Goal: Task Accomplishment & Management: Use online tool/utility

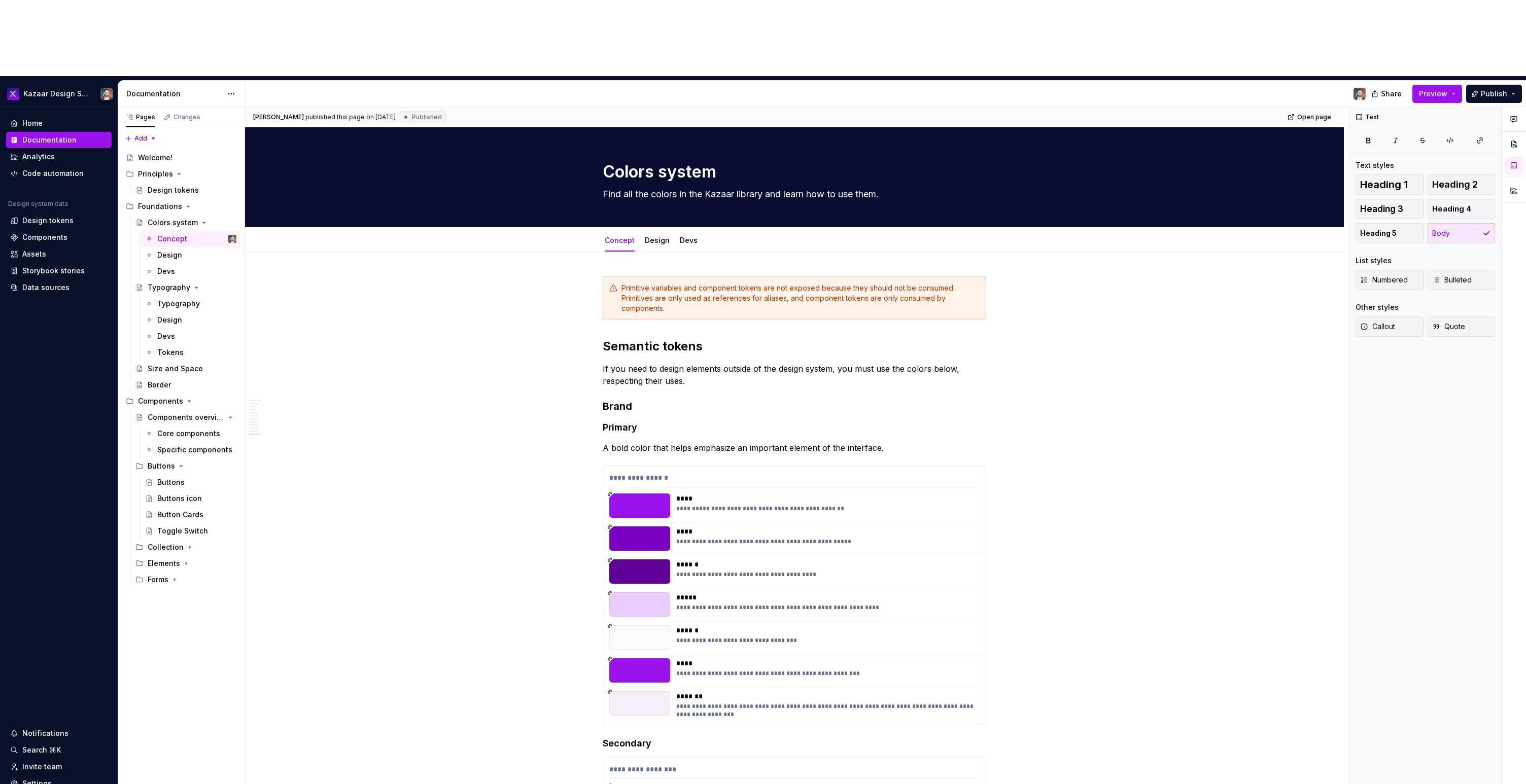
scroll to position [3248, 0]
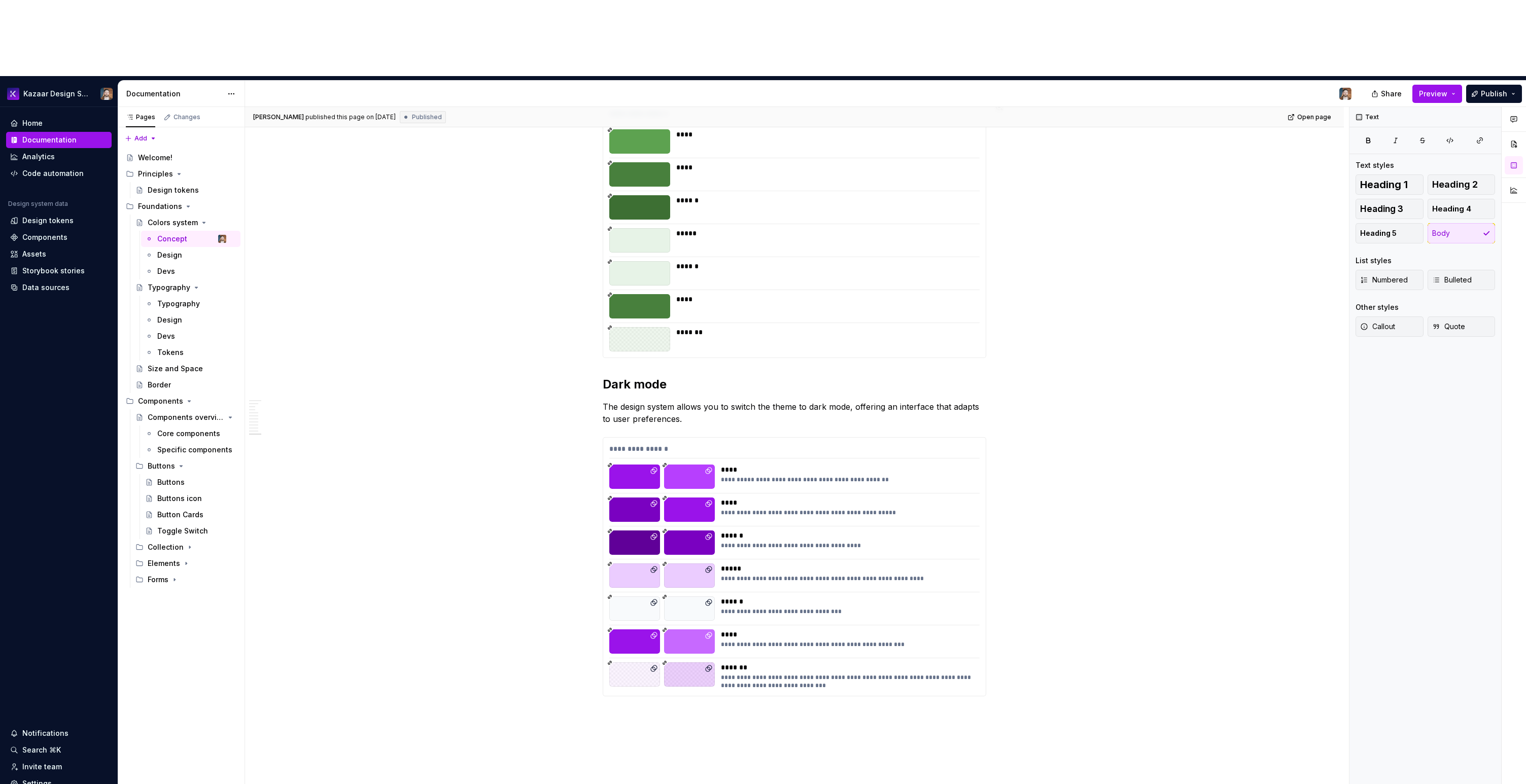
type textarea "*"
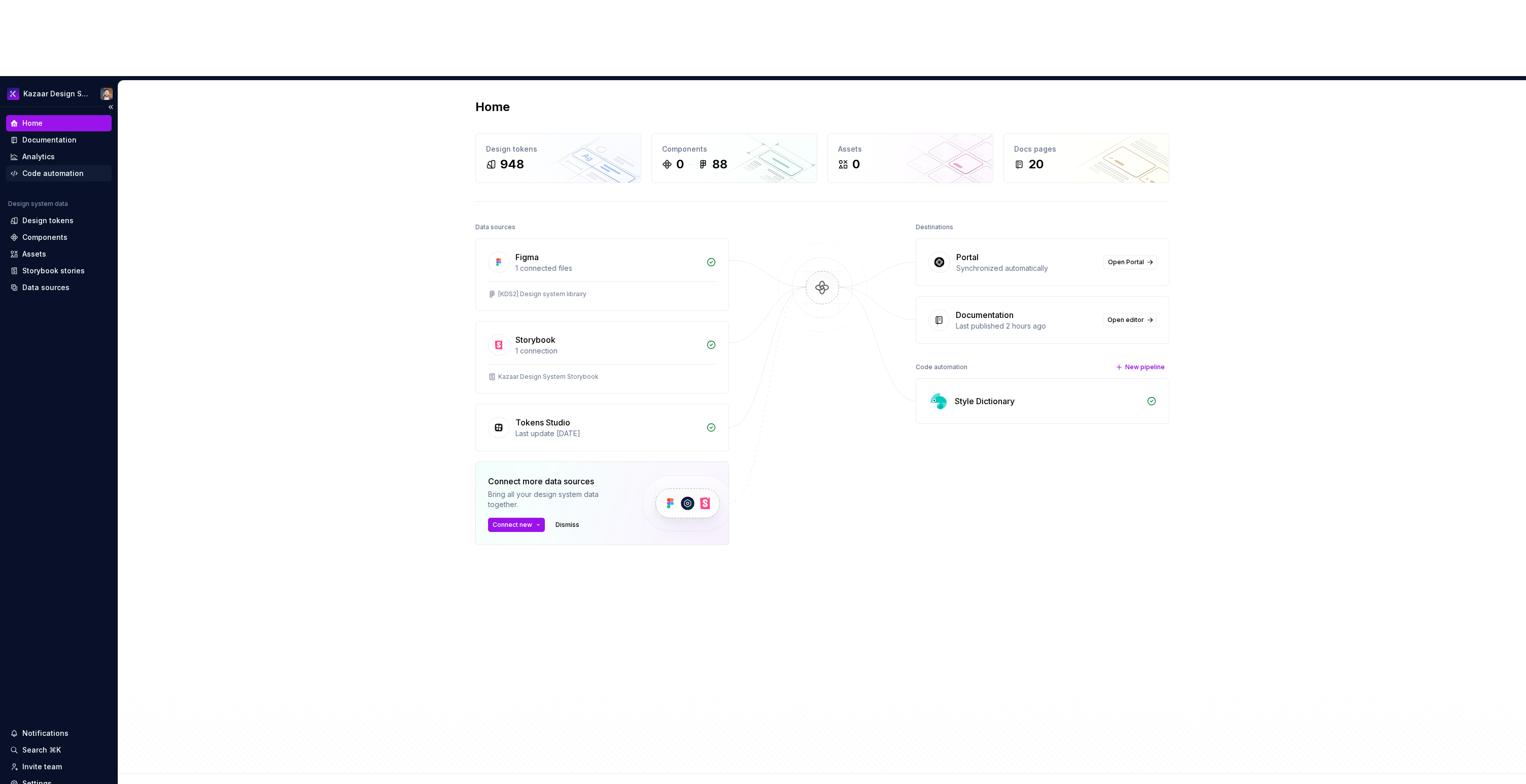
click at [56, 168] on div "Code automation" at bounding box center [53, 173] width 62 height 10
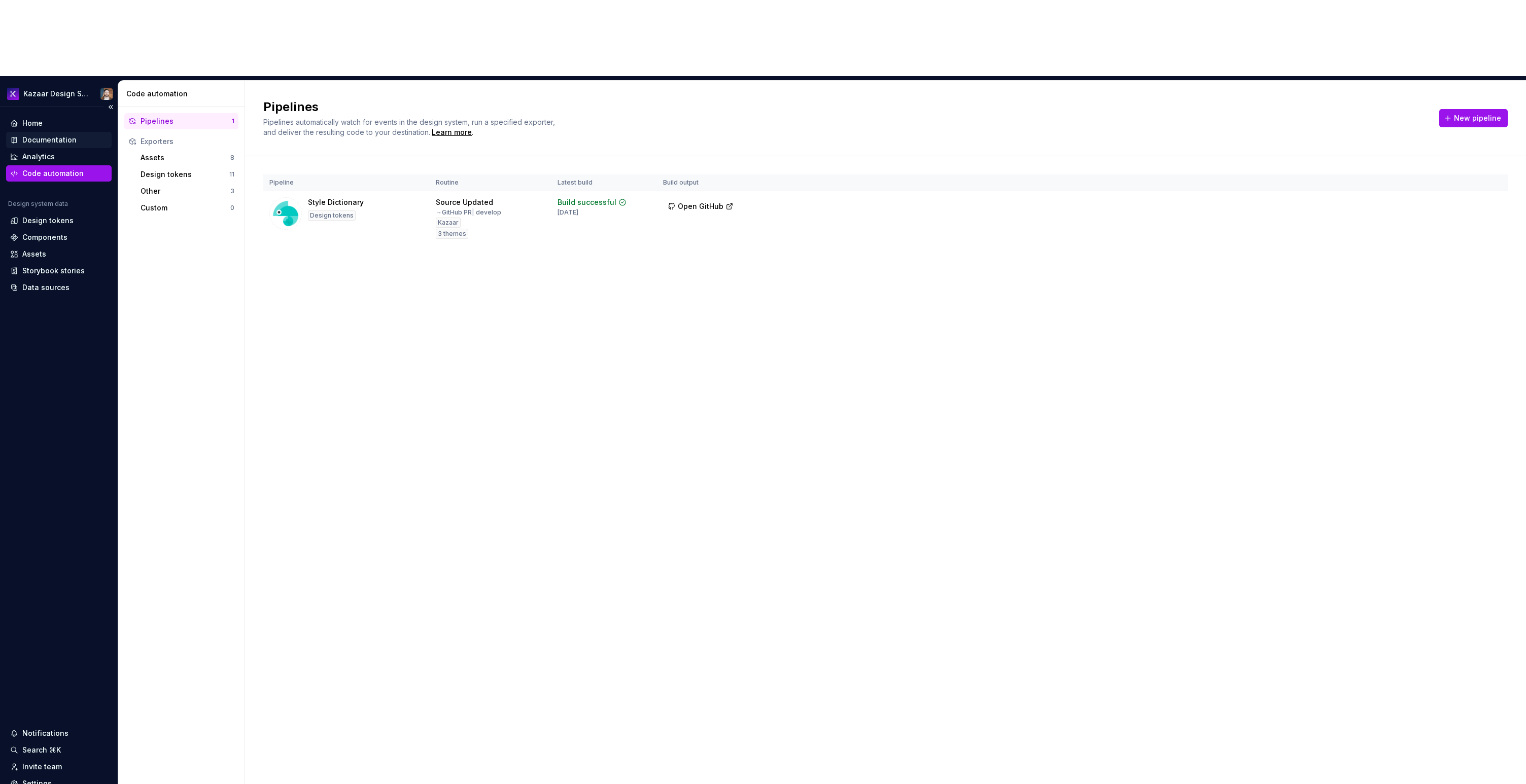
click at [40, 135] on div "Documentation" at bounding box center [50, 140] width 54 height 10
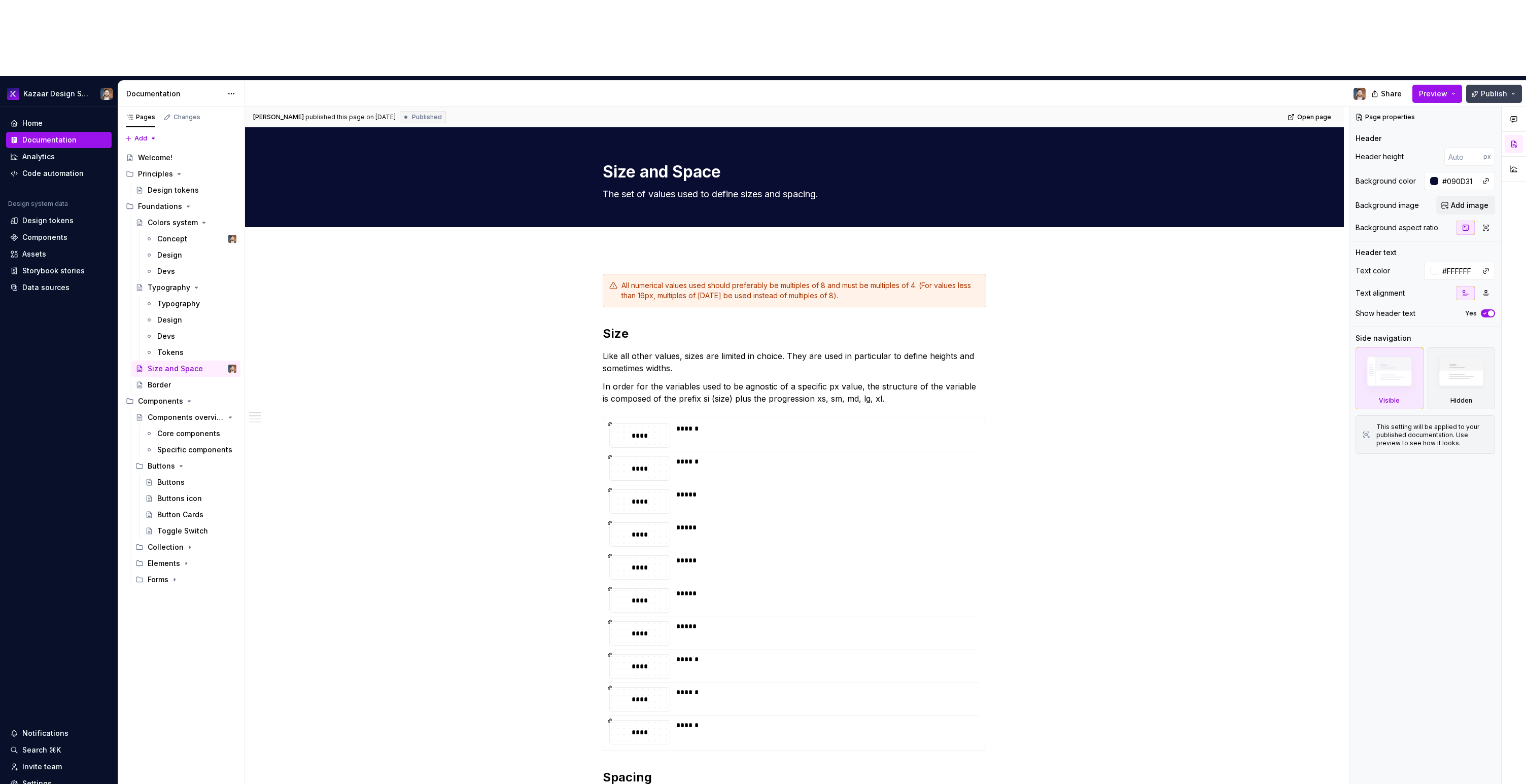
click at [1485, 89] on span "Publish" at bounding box center [1494, 94] width 27 height 10
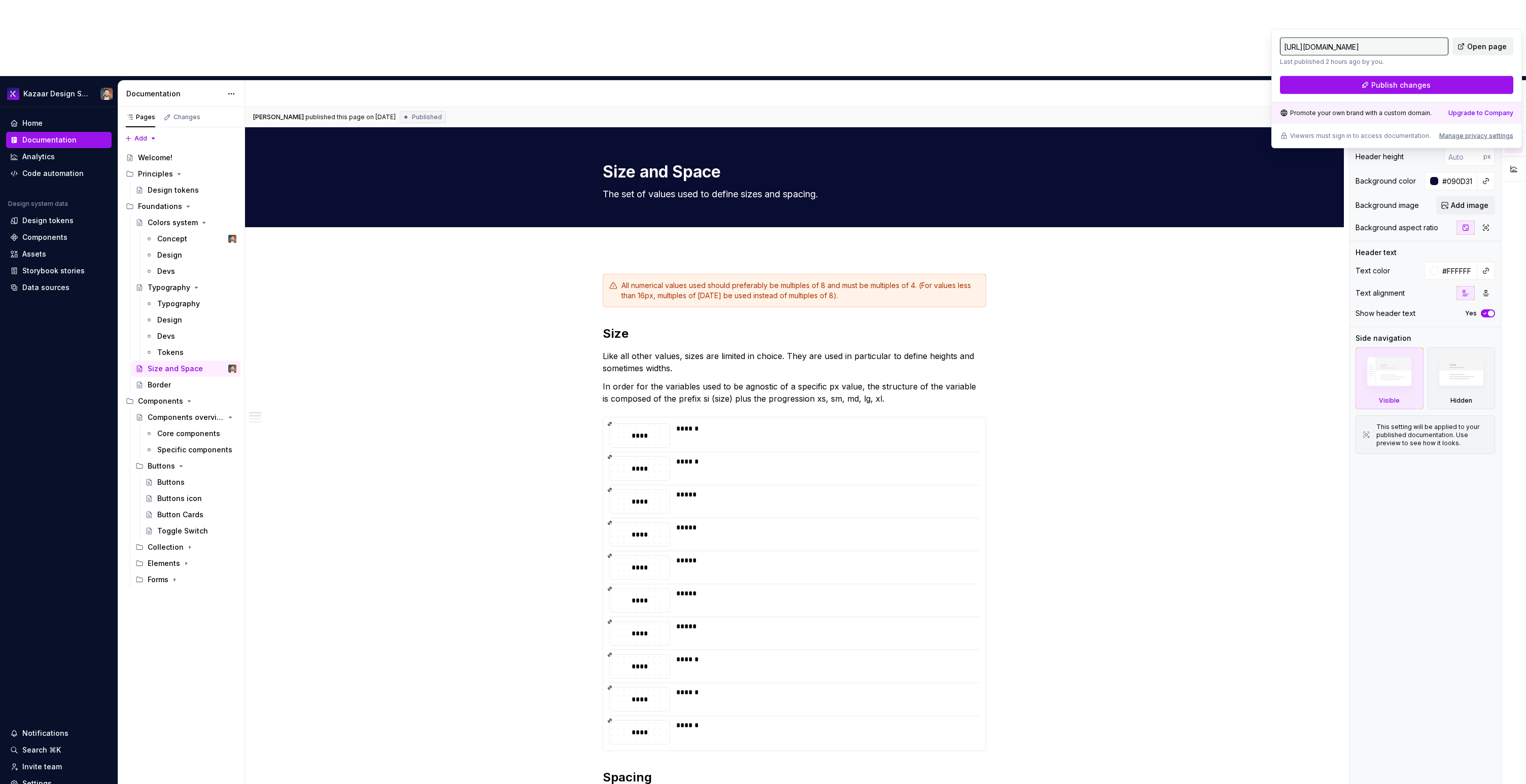
click at [1475, 47] on span "Open page" at bounding box center [1487, 46] width 40 height 10
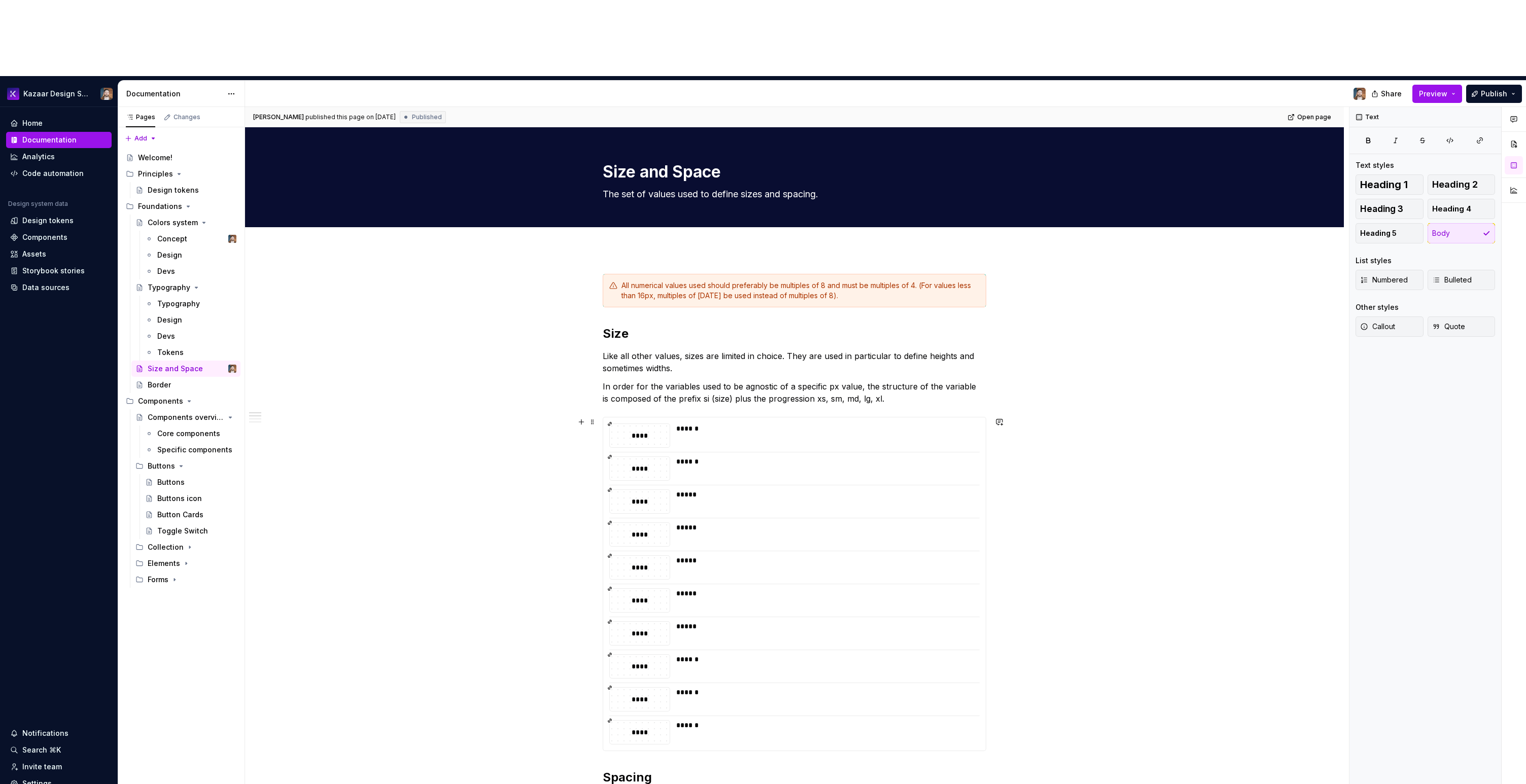
click at [676, 536] on div "**** ****** **** ****** **** ***** **** ***** **** ***** **** ***** **** ***** …" at bounding box center [794, 584] width 383 height 333
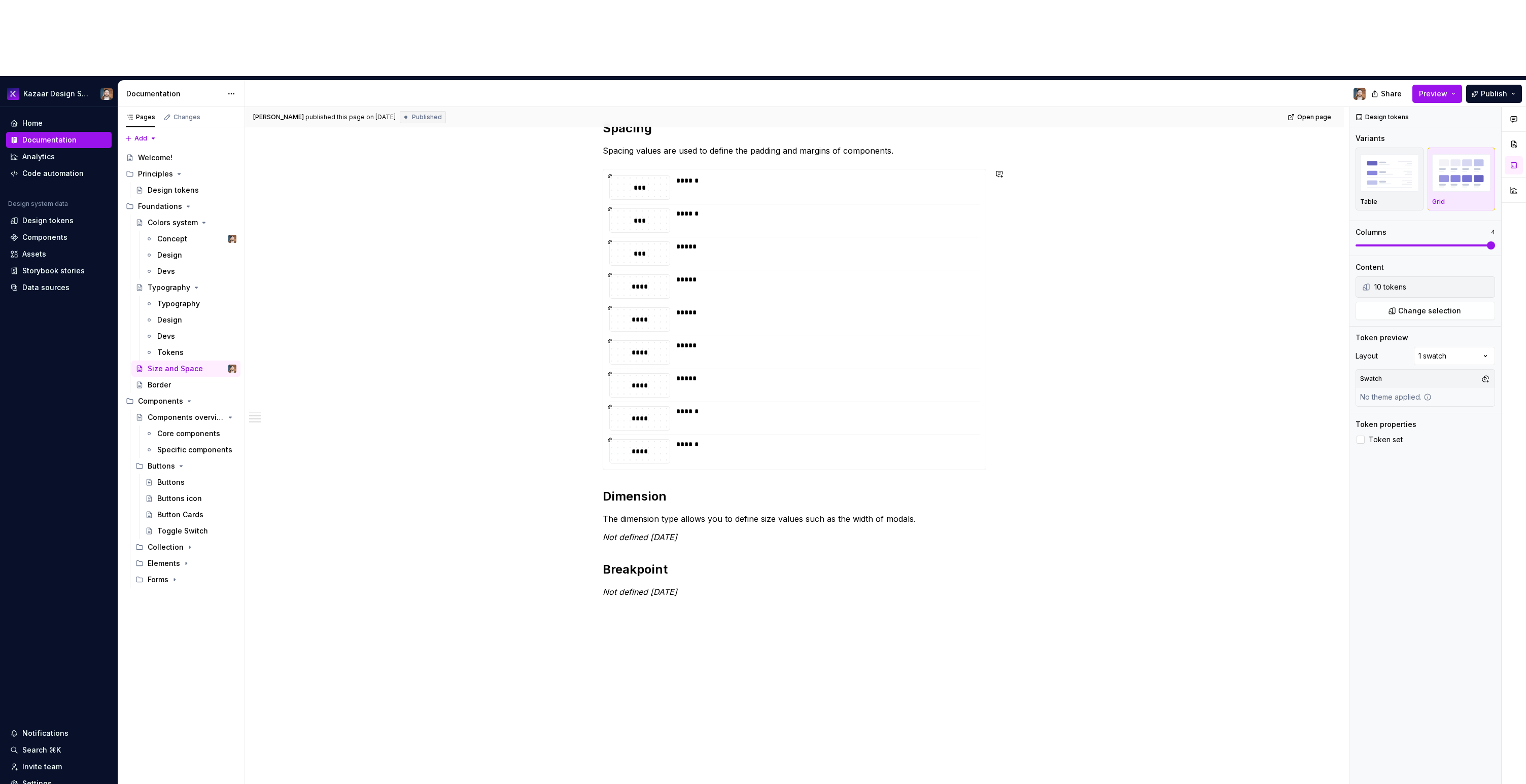
scroll to position [652, 0]
click at [700, 580] on div "All numerical values used should preferably be multiples of 8 and must be multi…" at bounding box center [794, 229] width 1099 height 1263
click at [656, 558] on div "Frederic published this page on September 18, 2025 Published Open page Size and…" at bounding box center [797, 484] width 1104 height 754
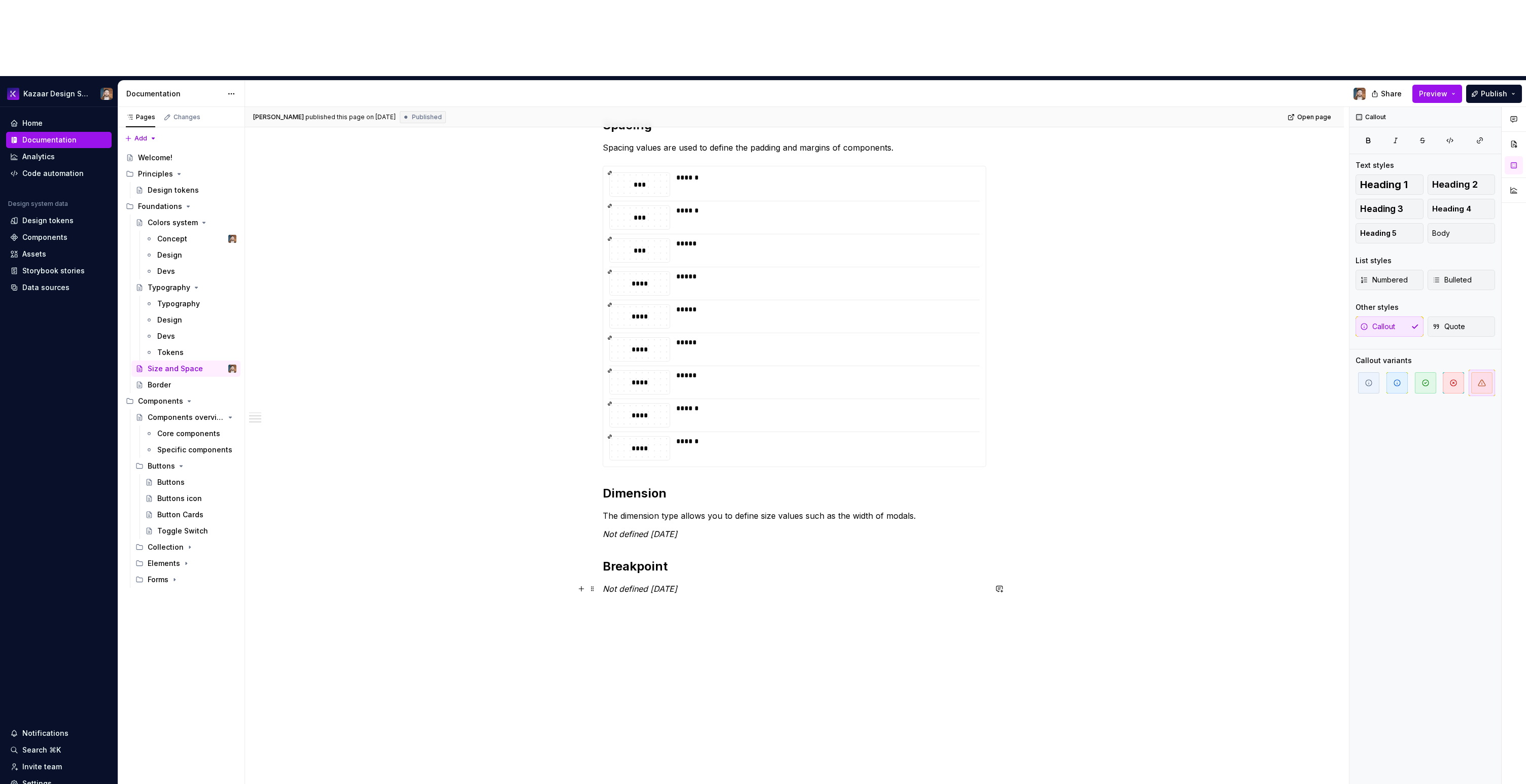
click at [726, 506] on div "All numerical values used should preferably be multiples of 8 and must be multi…" at bounding box center [794, 117] width 383 height 991
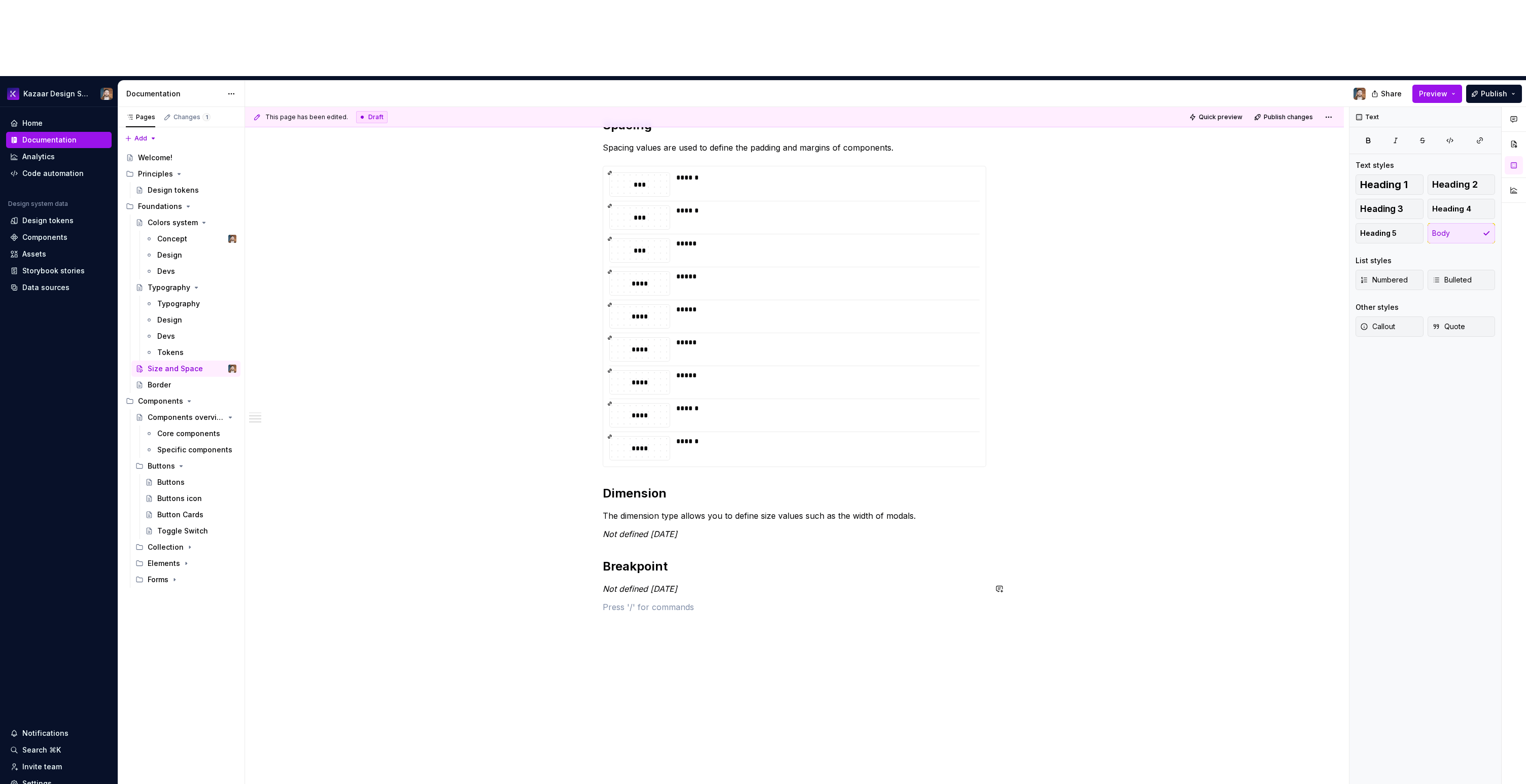
type textarea "*"
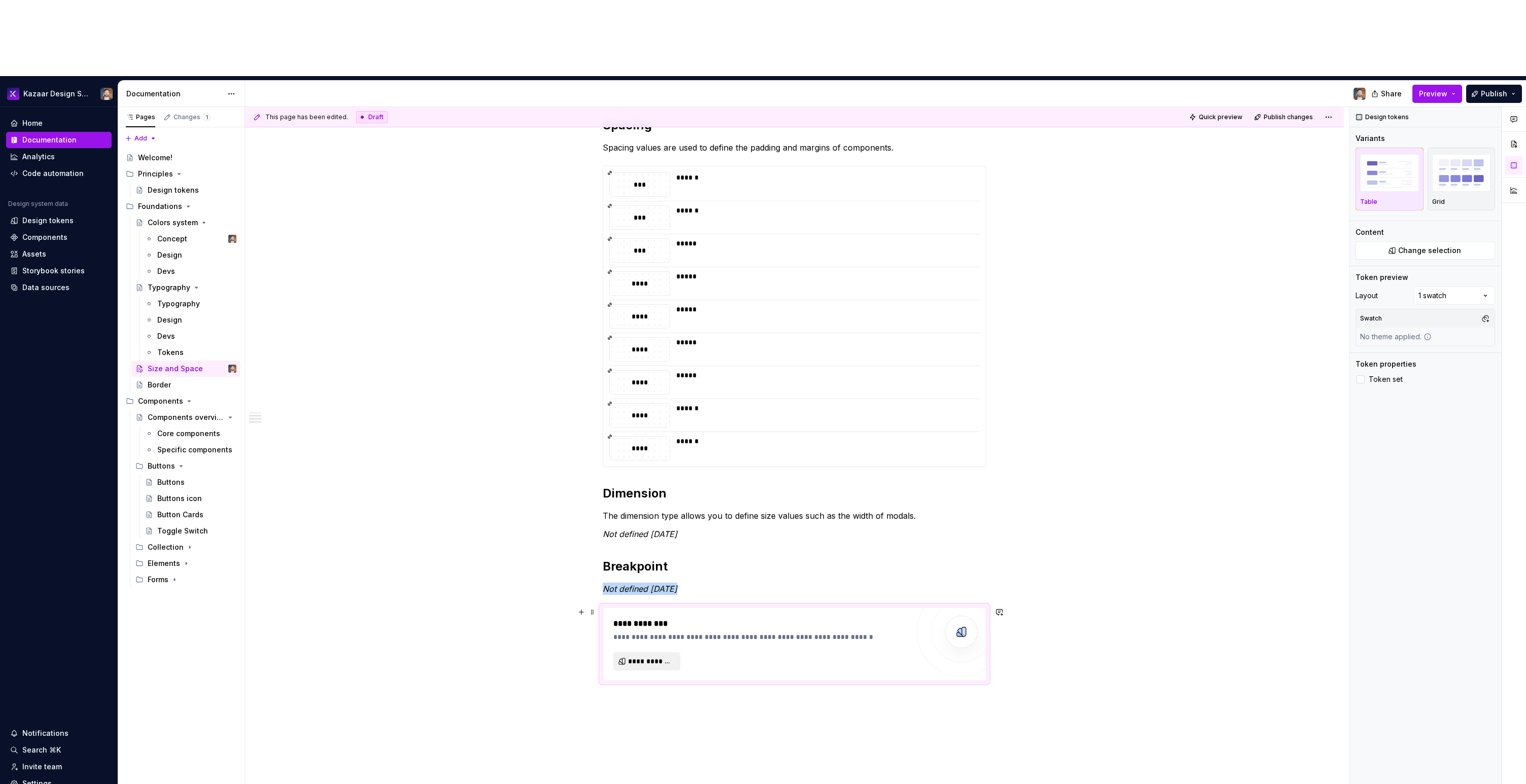
click at [639, 652] on button "**********" at bounding box center [646, 661] width 67 height 18
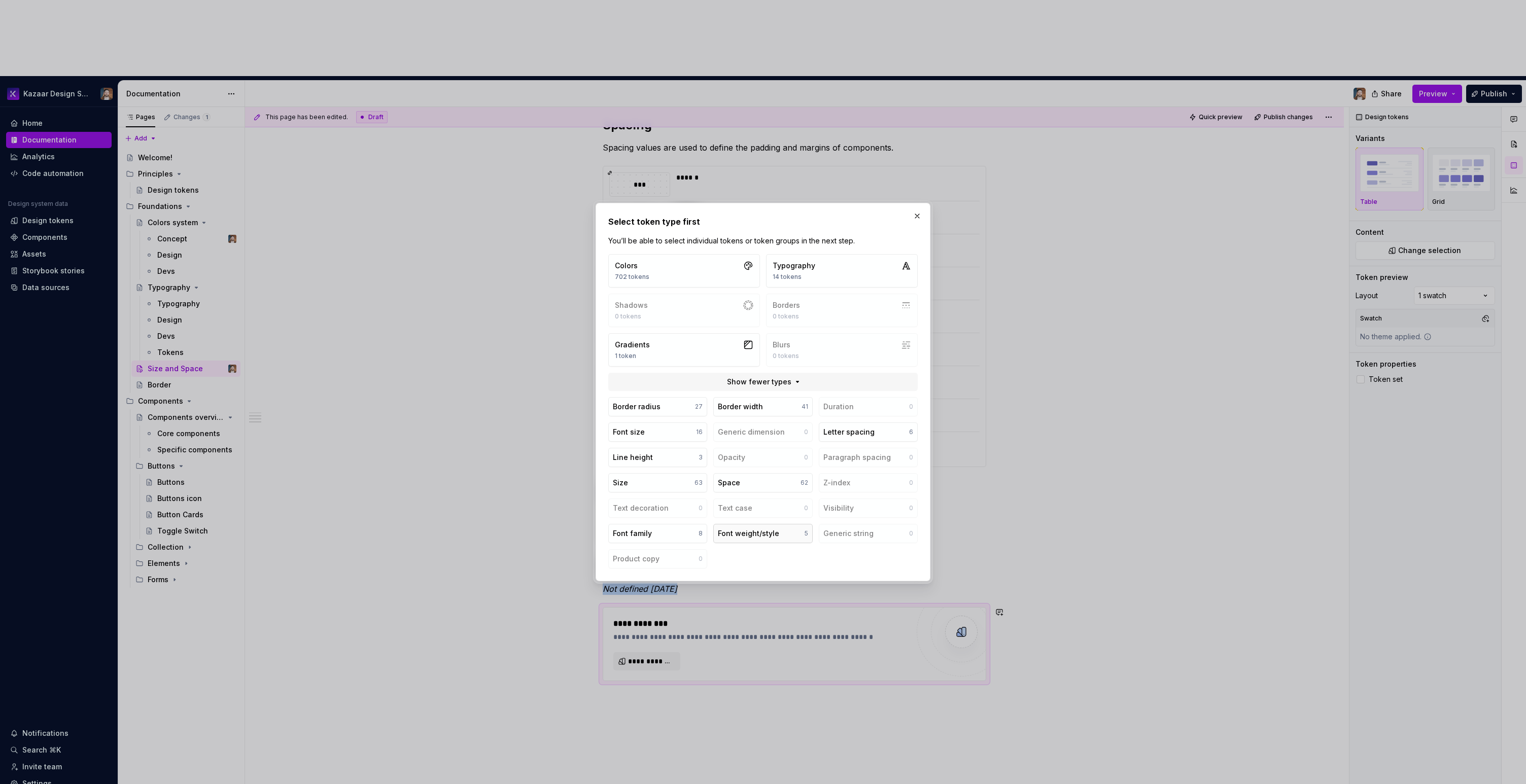
click at [754, 539] on button "Font weight/style 5" at bounding box center [762, 534] width 99 height 20
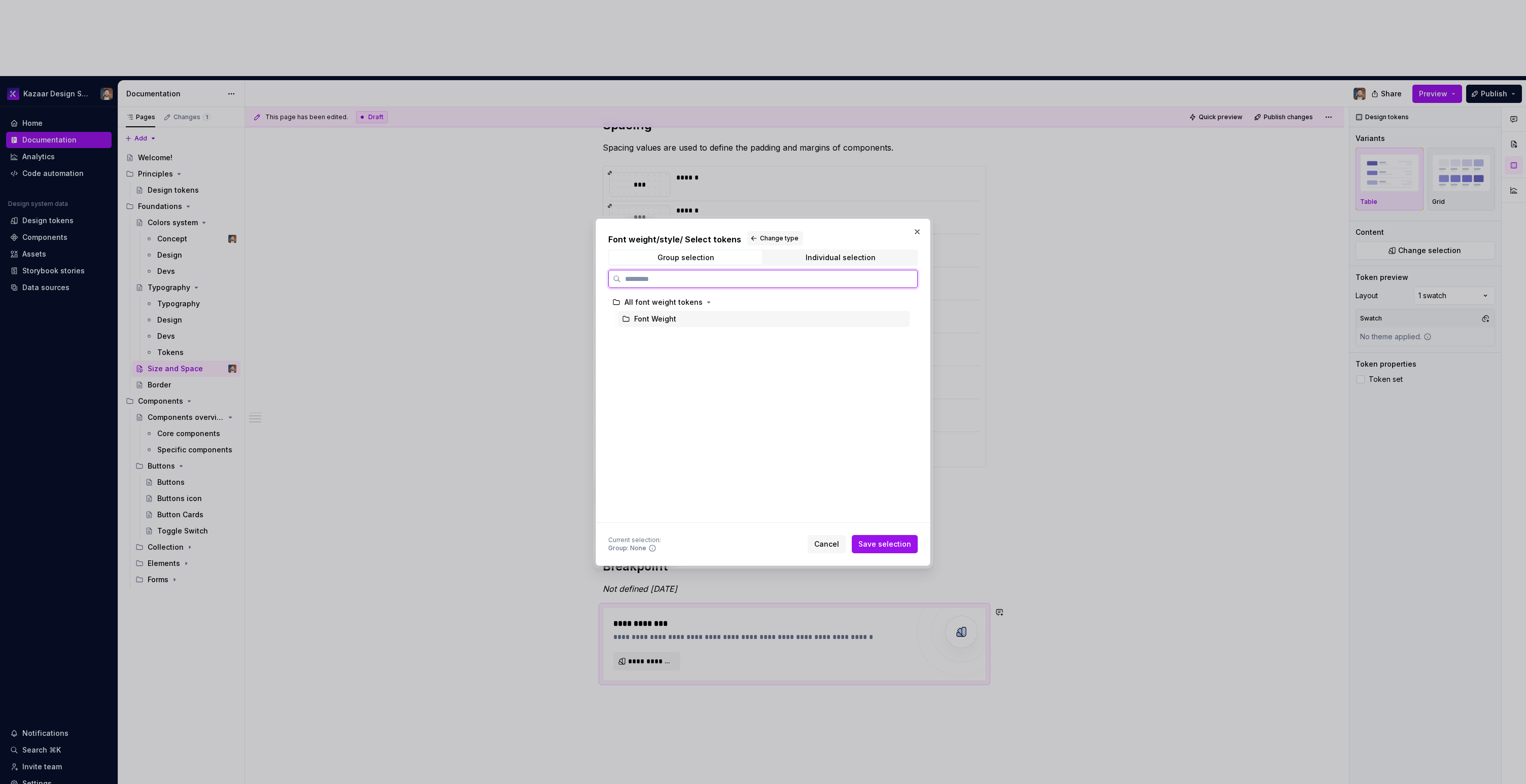
click at [637, 320] on div "Font Weight" at bounding box center [655, 319] width 42 height 10
click at [870, 534] on div "Current selection : Group: Font Weight Cancel Save selection" at bounding box center [763, 542] width 309 height 23
click at [870, 539] on span "Save selection" at bounding box center [884, 544] width 53 height 10
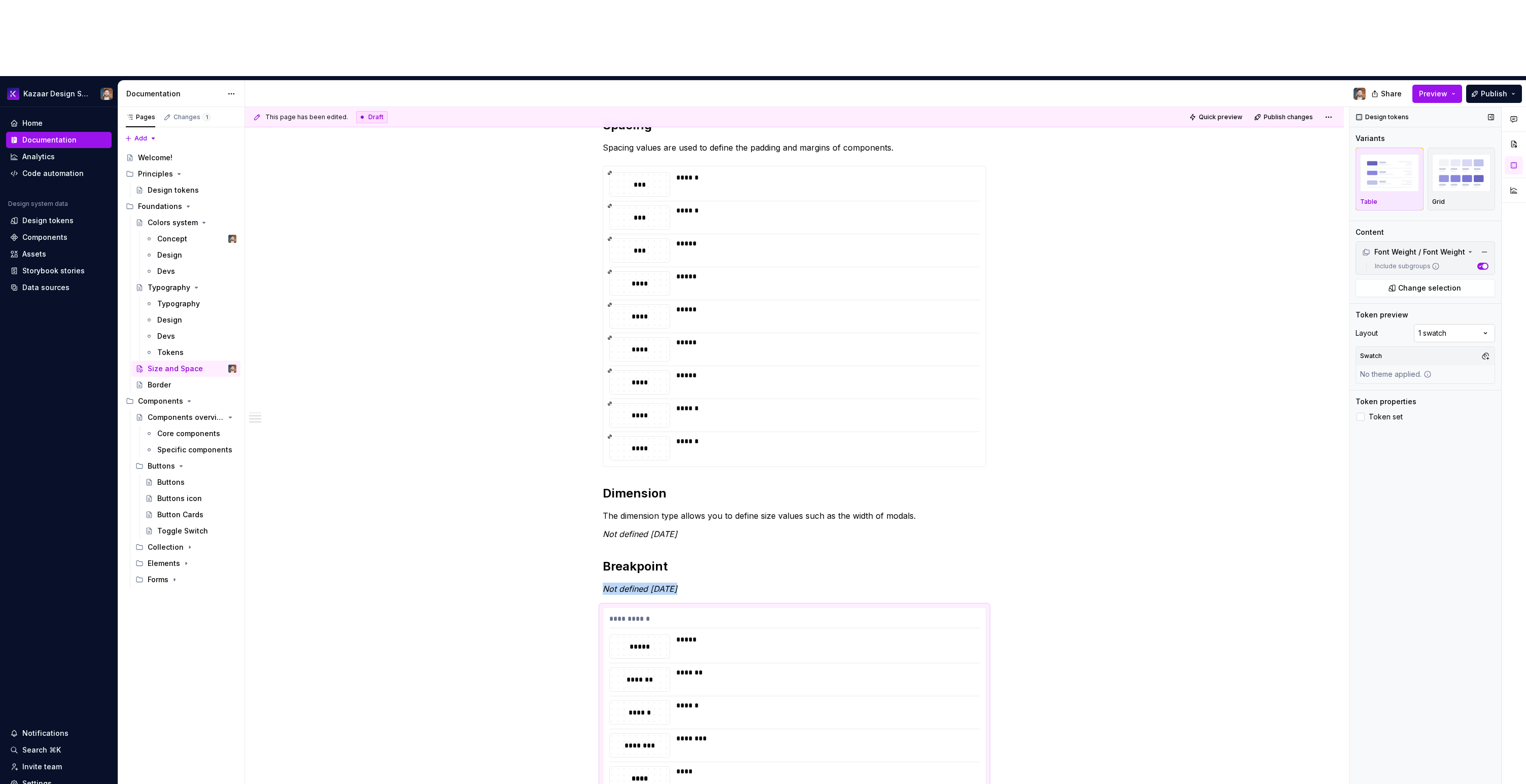
click at [1435, 256] on div "Comments Open comments No comments yet Select ‘Comment’ from the block context …" at bounding box center [1438, 484] width 177 height 754
click at [1438, 256] on div "Comments Open comments No comments yet Select ‘Comment’ from the block context …" at bounding box center [1438, 484] width 177 height 754
click at [725, 731] on div "**********" at bounding box center [794, 221] width 383 height 1200
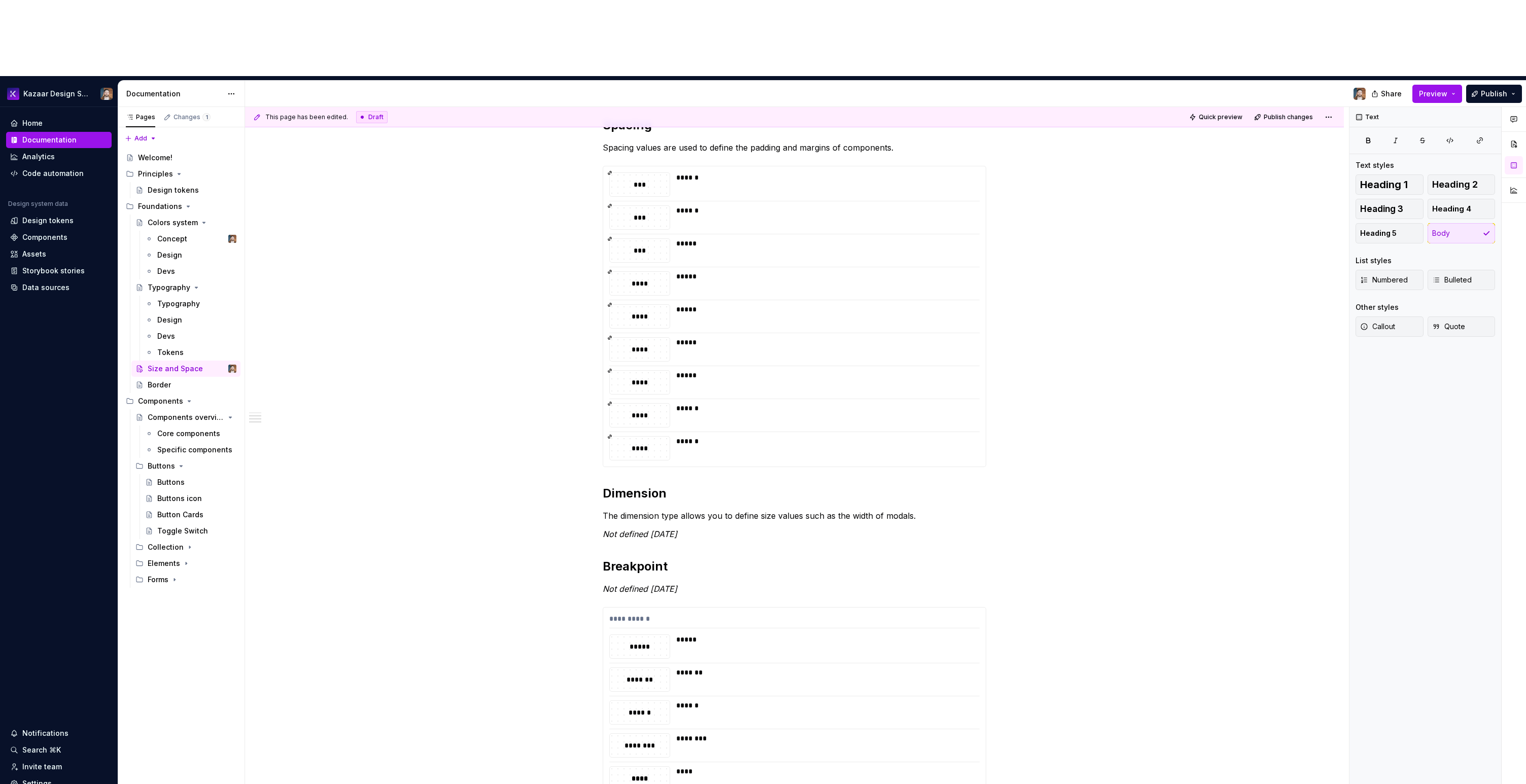
click at [743, 689] on div "**********" at bounding box center [794, 702] width 383 height 189
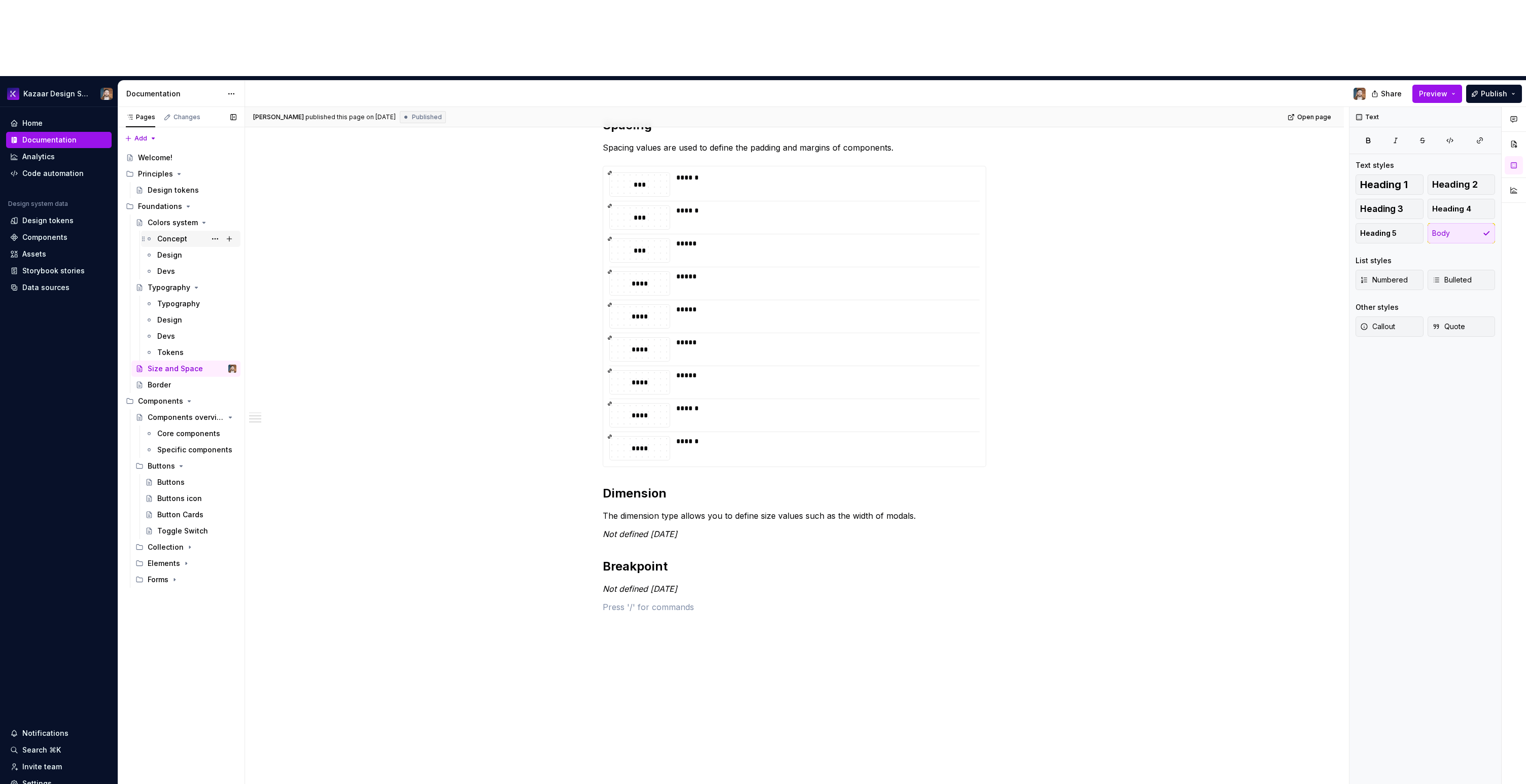
click at [164, 234] on div "Concept" at bounding box center [172, 239] width 30 height 10
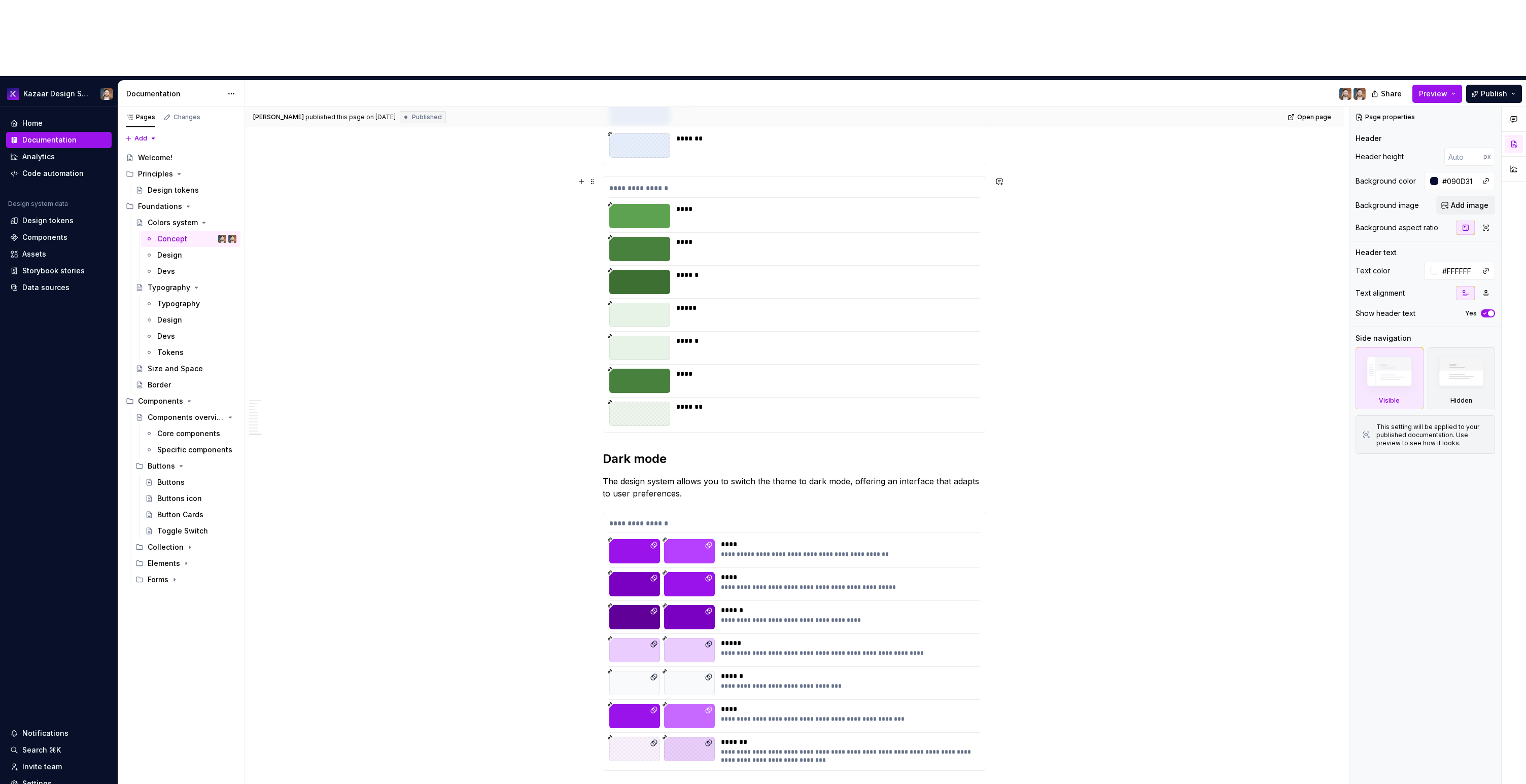
scroll to position [3331, 0]
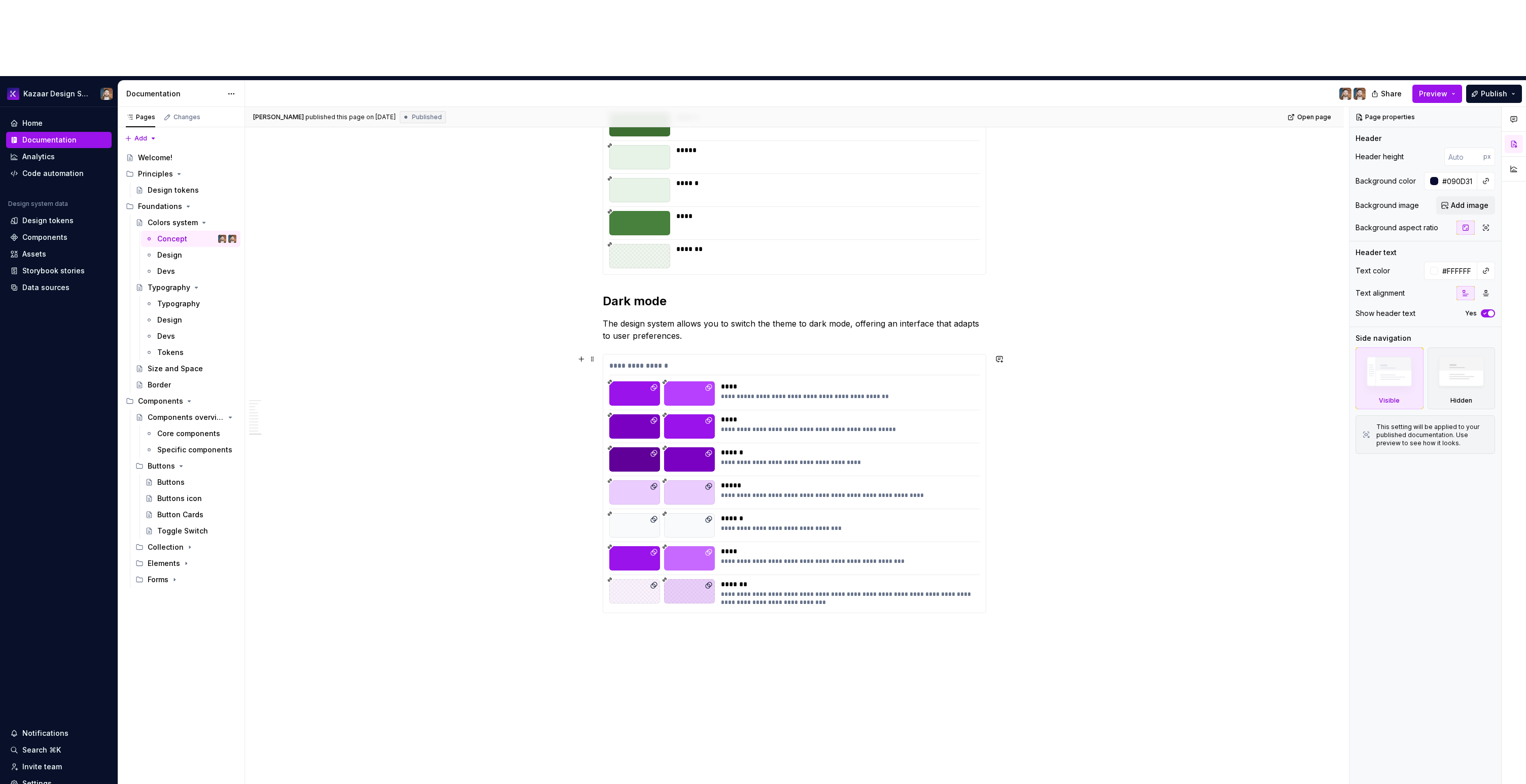
click at [791, 355] on div "**********" at bounding box center [794, 484] width 383 height 258
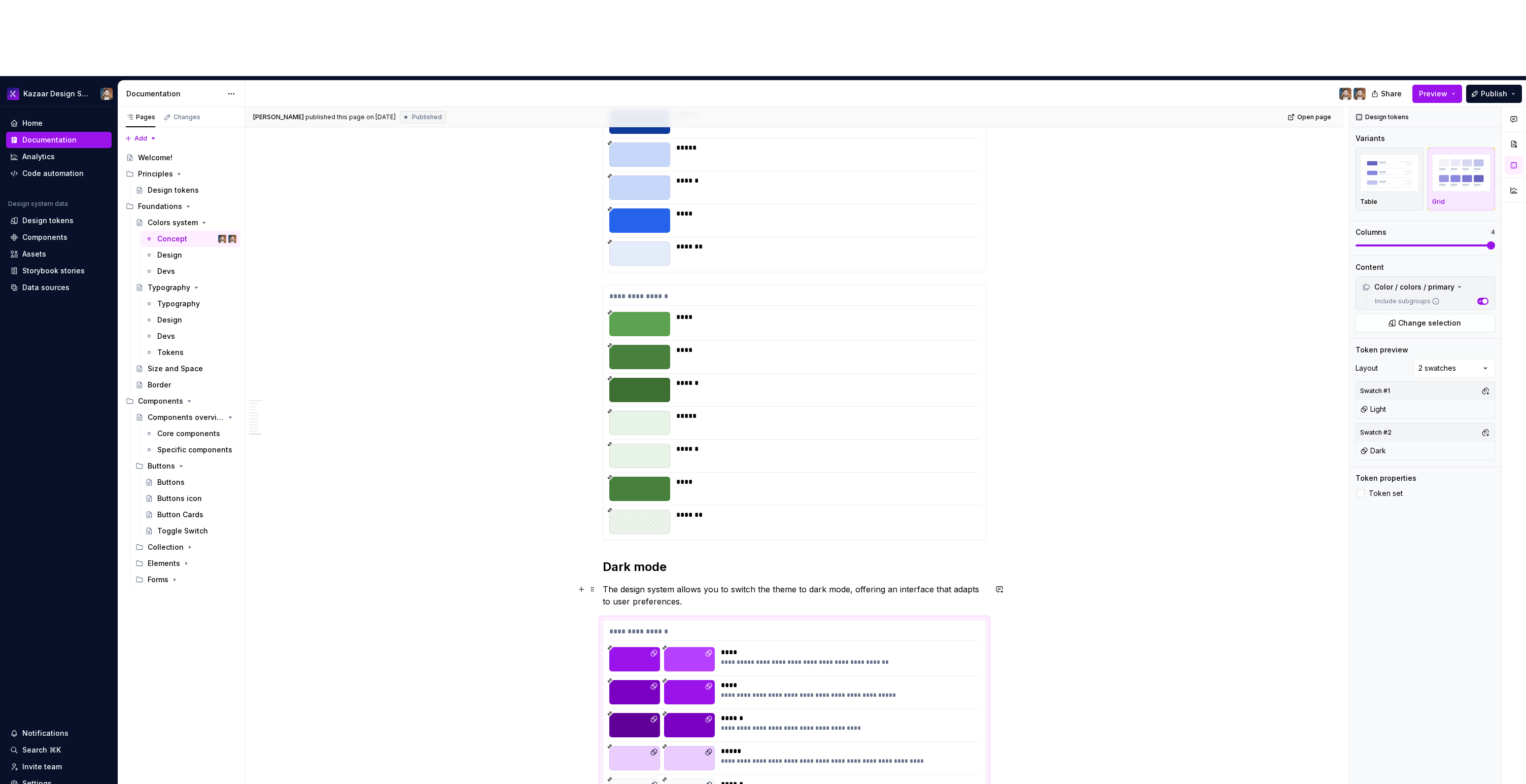
scroll to position [3063, 0]
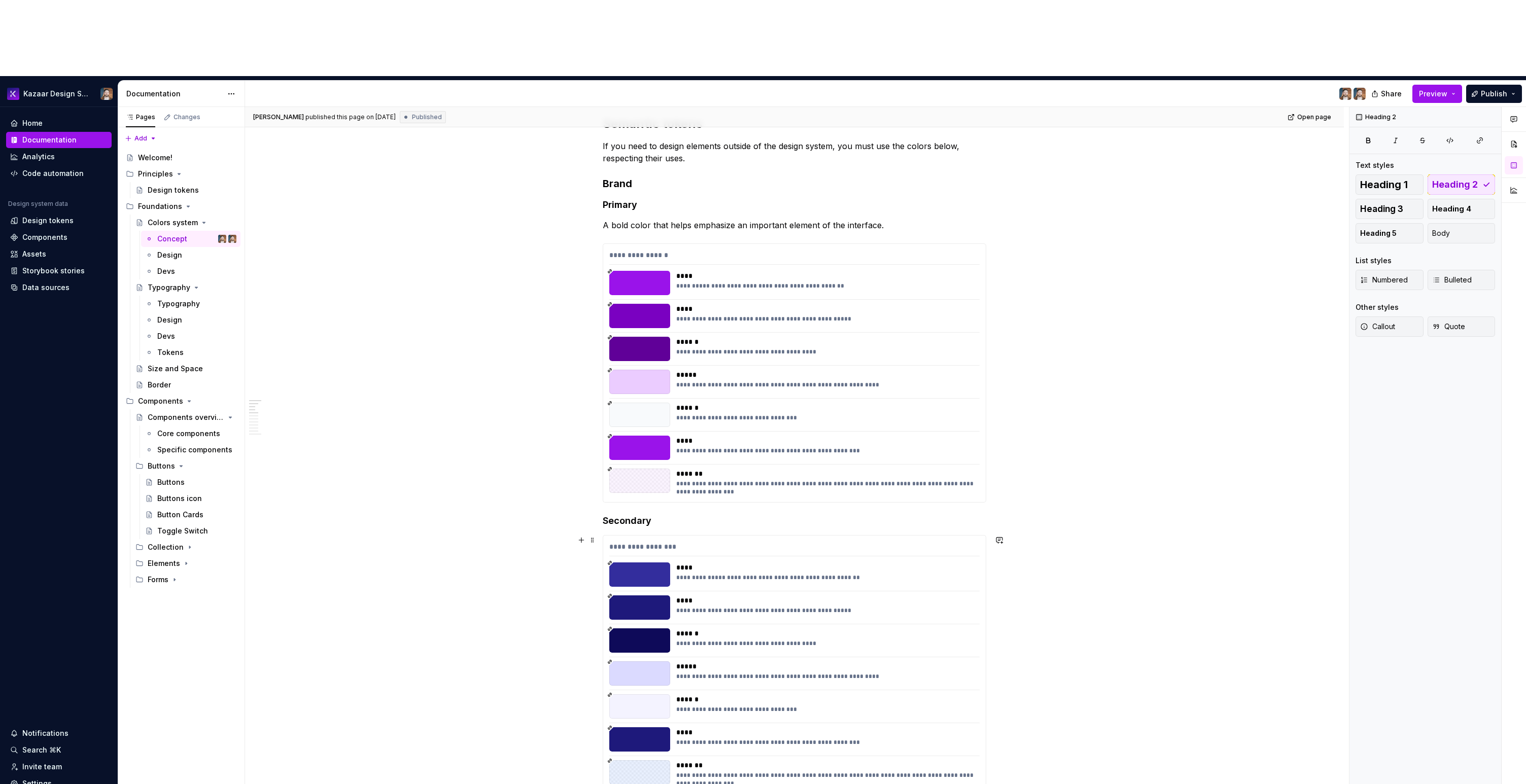
scroll to position [0, 0]
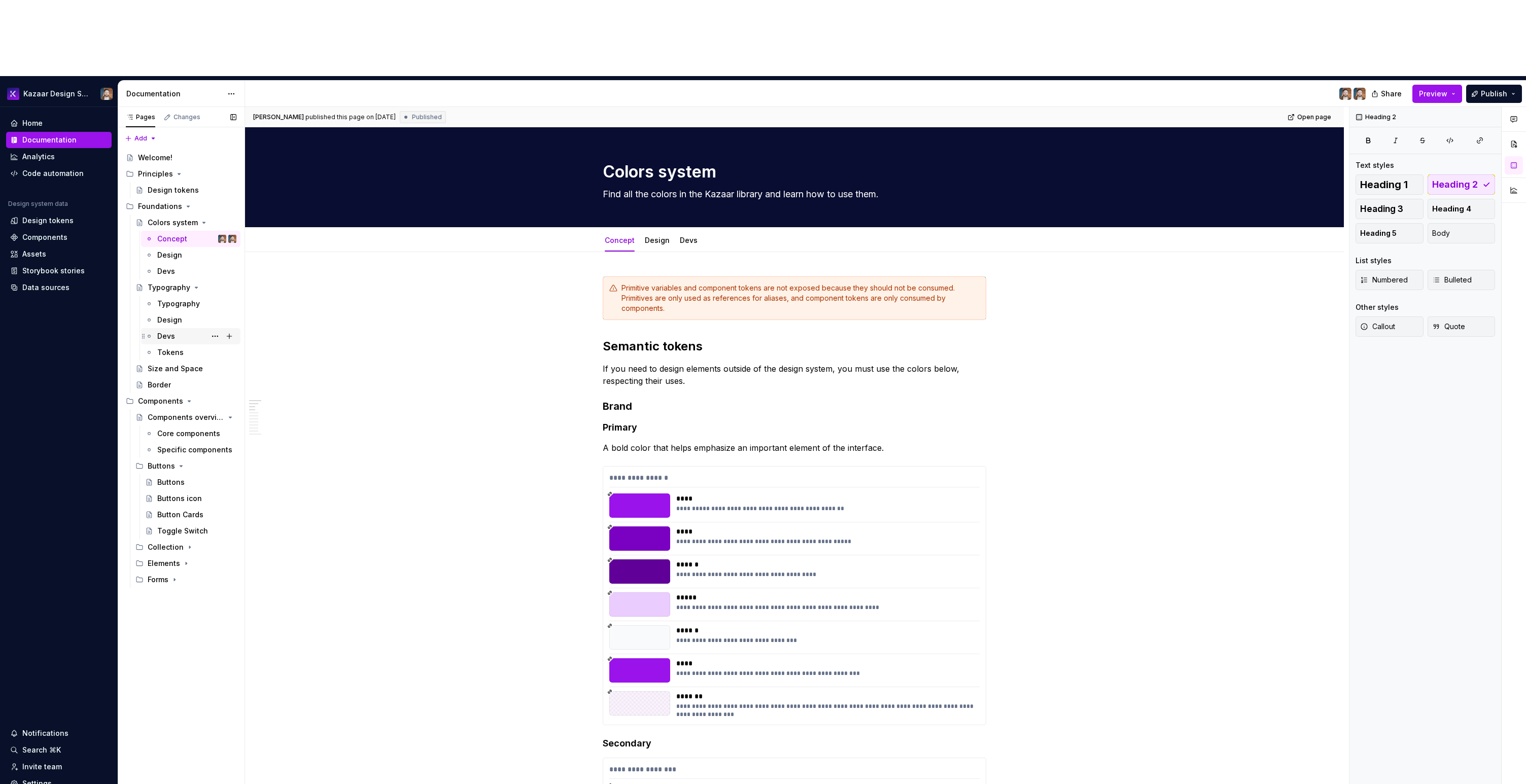
click at [171, 331] on div "Devs" at bounding box center [166, 336] width 18 height 10
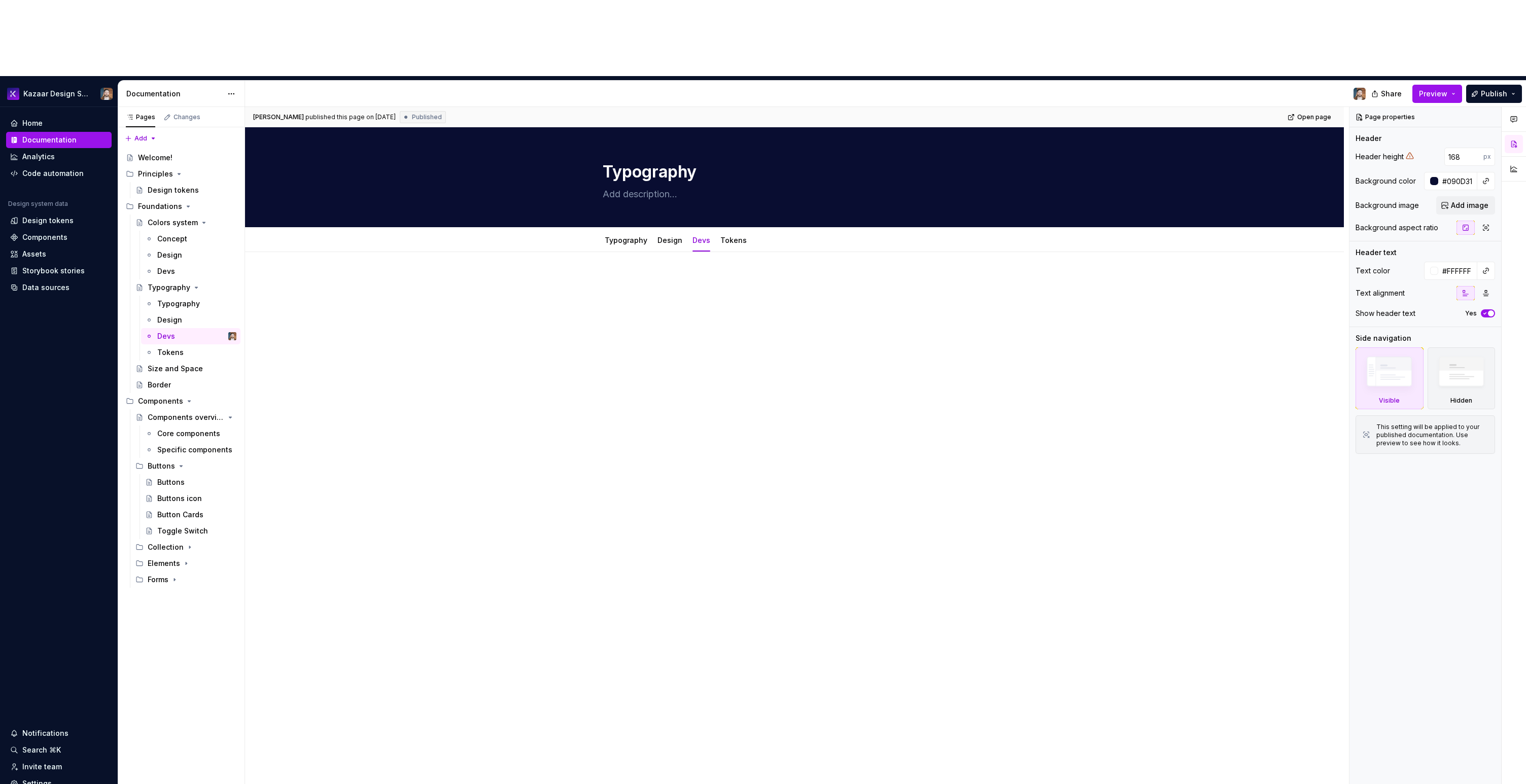
type textarea "*"
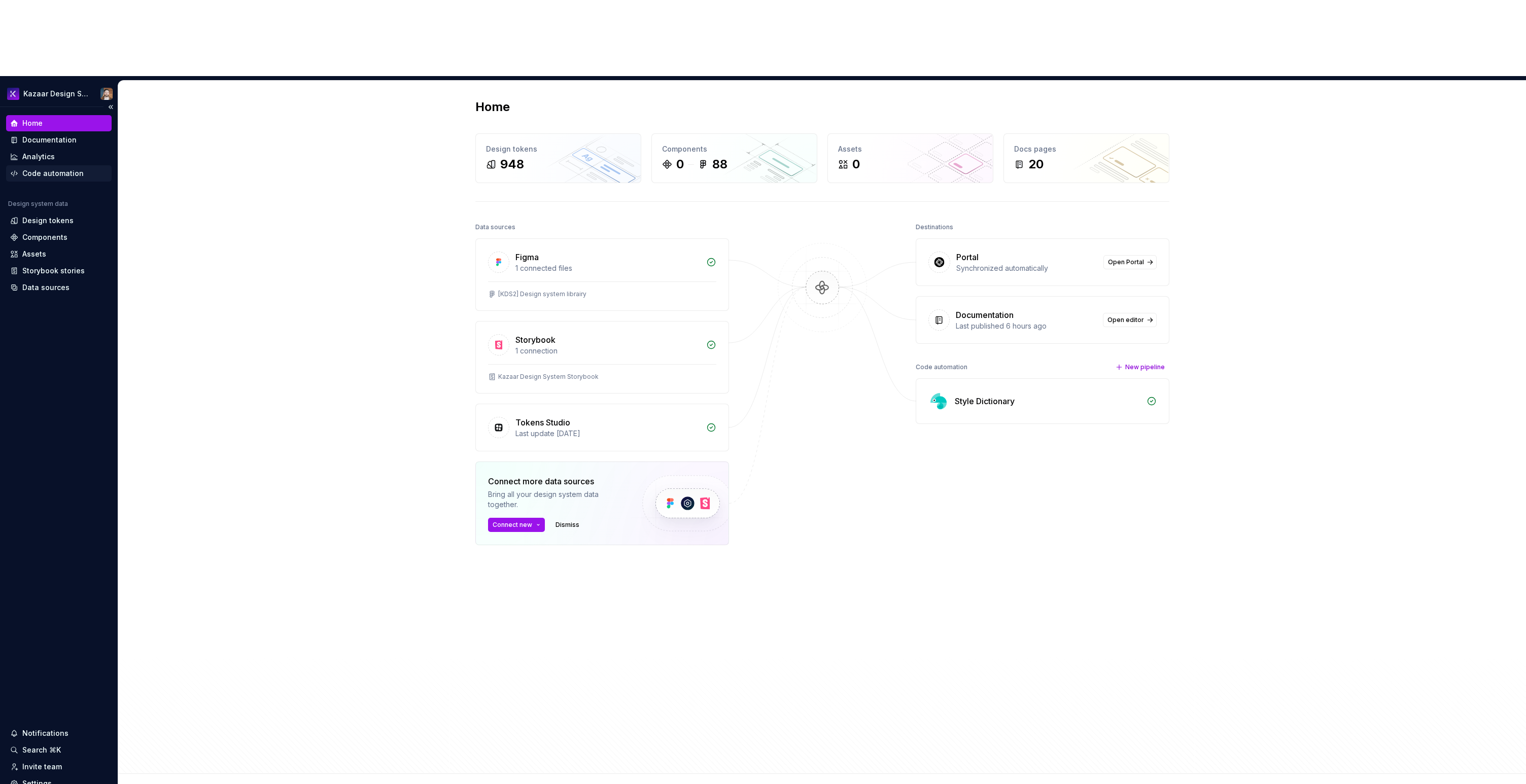
click at [44, 168] on div "Code automation" at bounding box center [53, 173] width 62 height 10
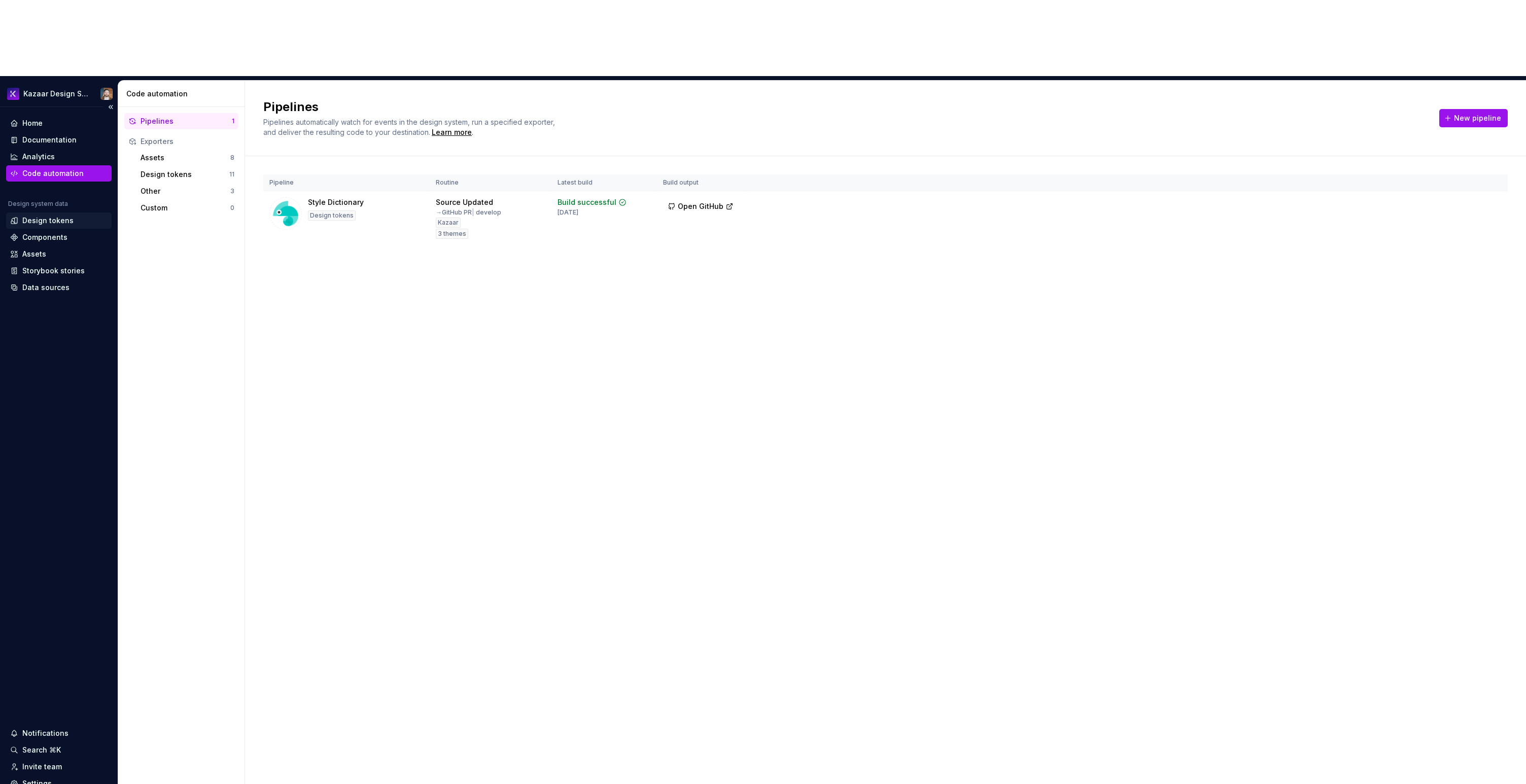
click at [55, 216] on div "Design tokens" at bounding box center [48, 220] width 51 height 10
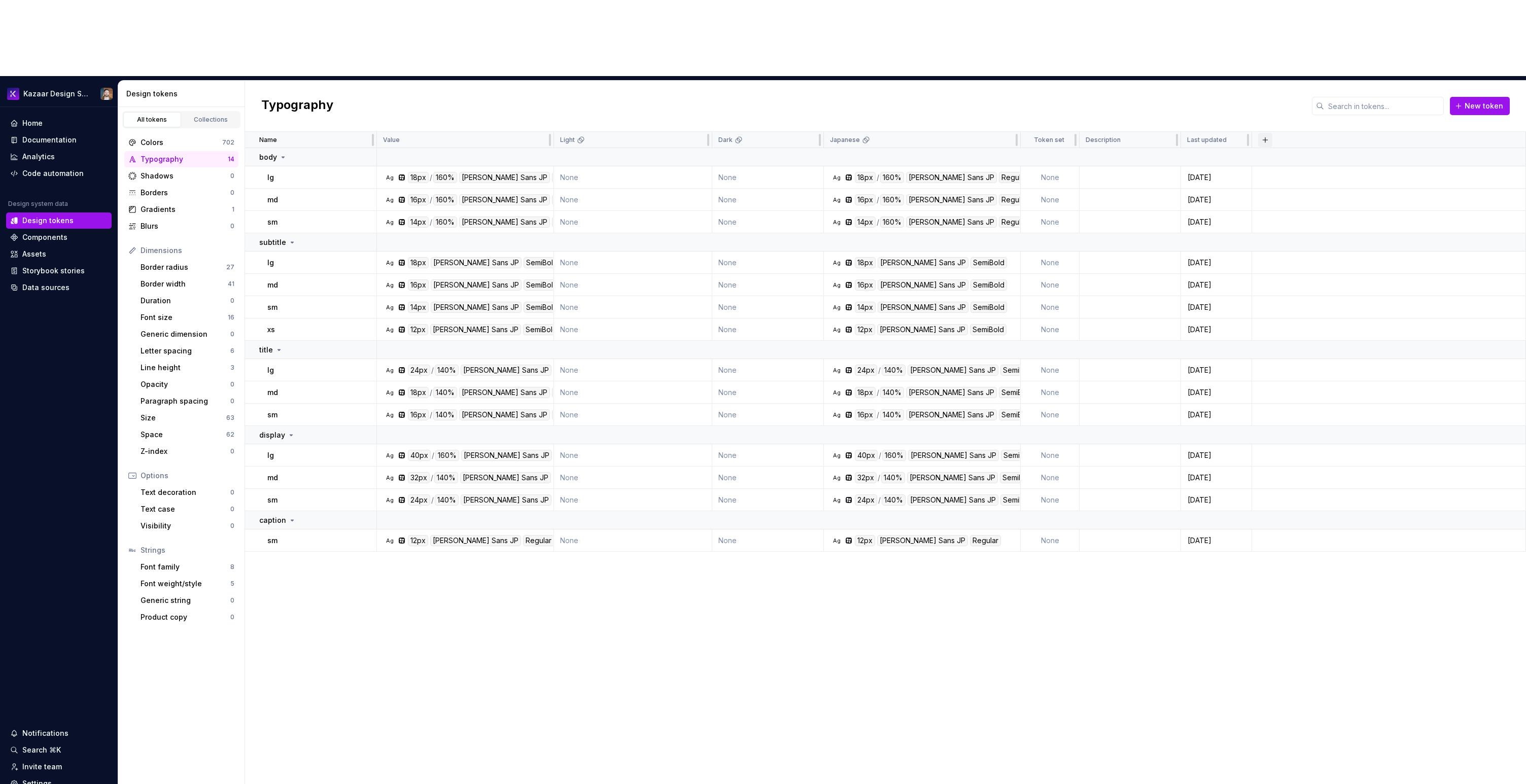
click at [1270, 133] on button "button" at bounding box center [1265, 140] width 14 height 14
click at [1224, 80] on div "New theme" at bounding box center [1217, 83] width 97 height 10
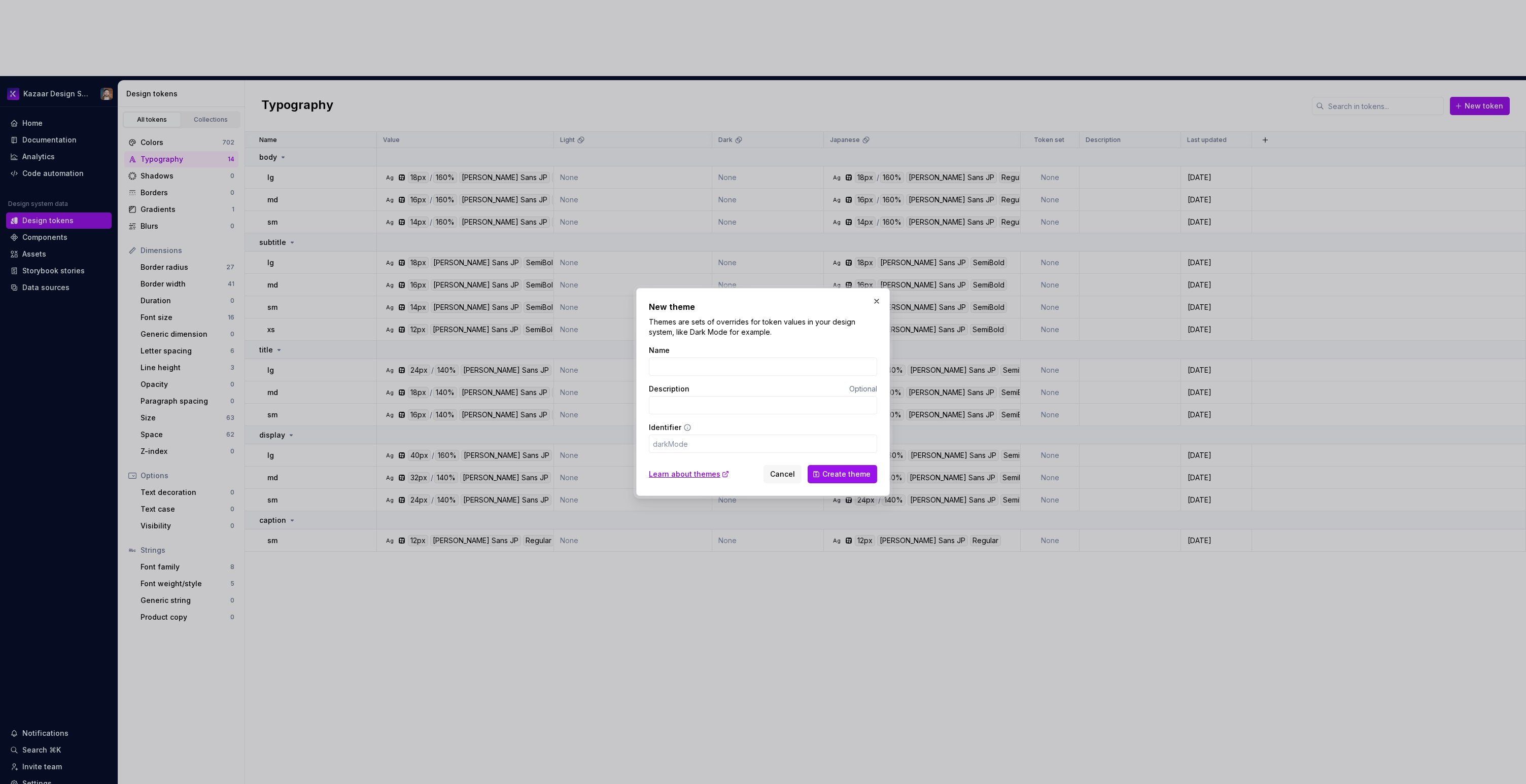
type input "k"
type input "ka"
type input "kaz"
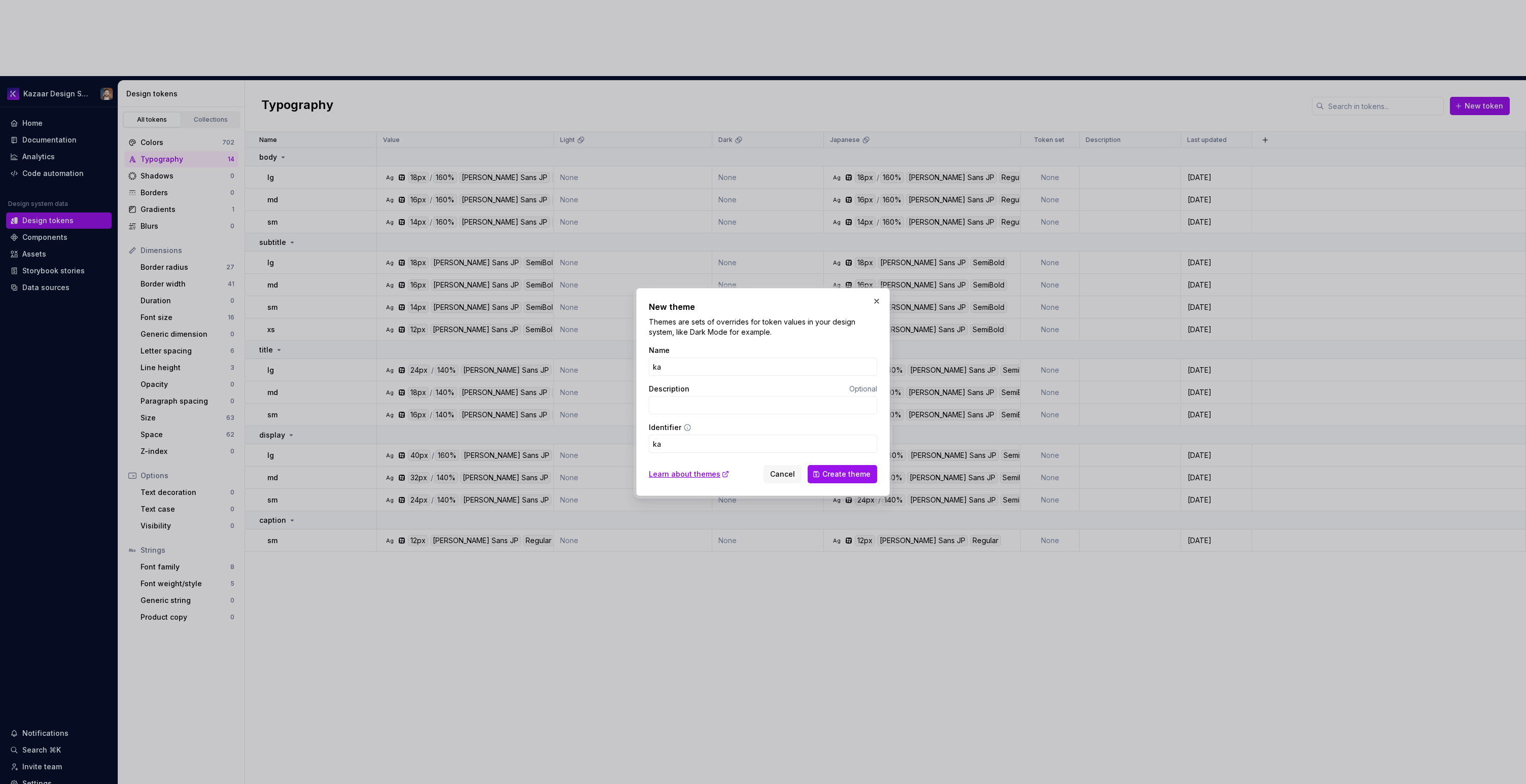
type input "kaz"
type input "kaza"
type input "kazaa"
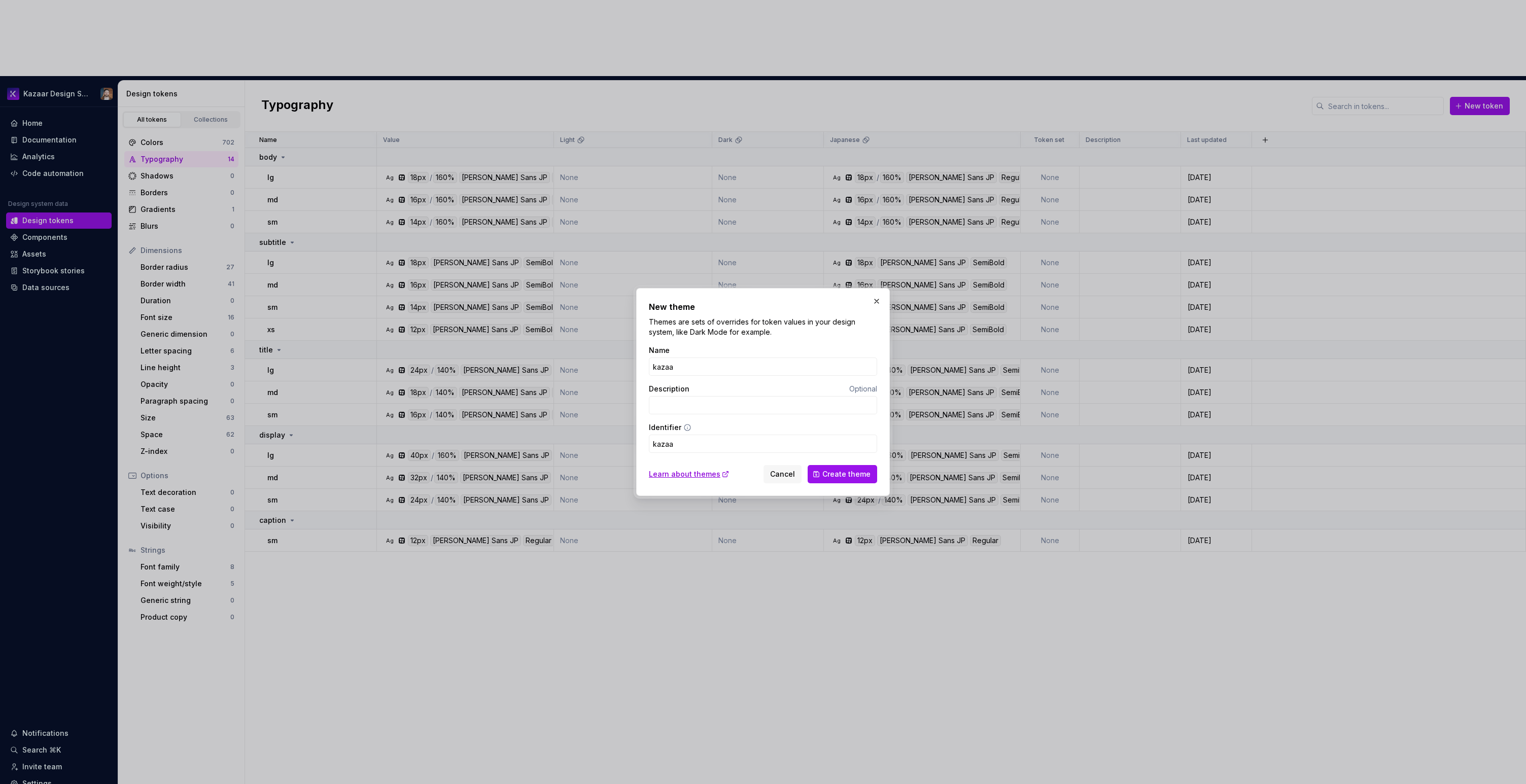
type input "kazaar"
click at [832, 474] on span "Create theme" at bounding box center [846, 474] width 48 height 10
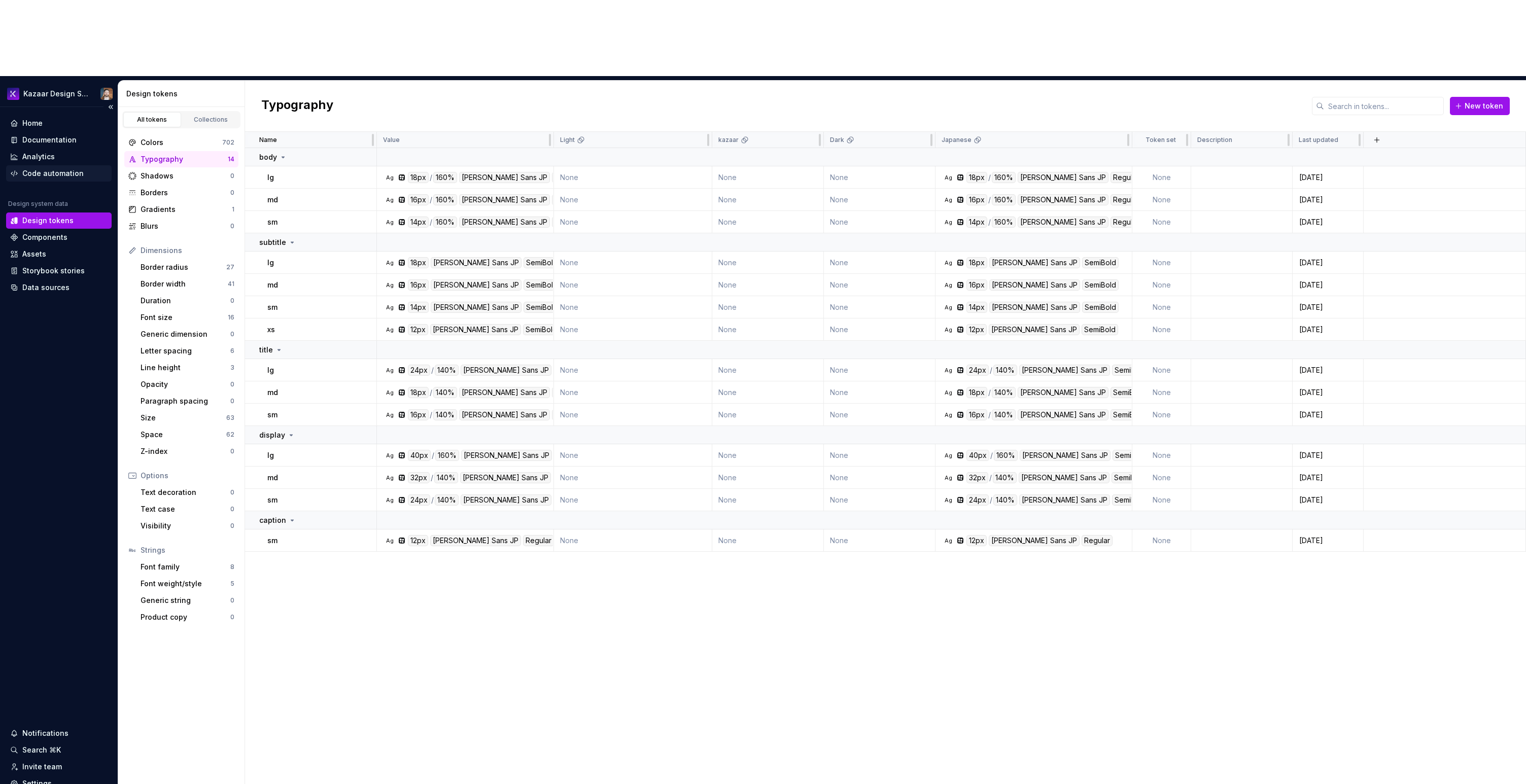
click at [39, 168] on div "Code automation" at bounding box center [53, 173] width 62 height 10
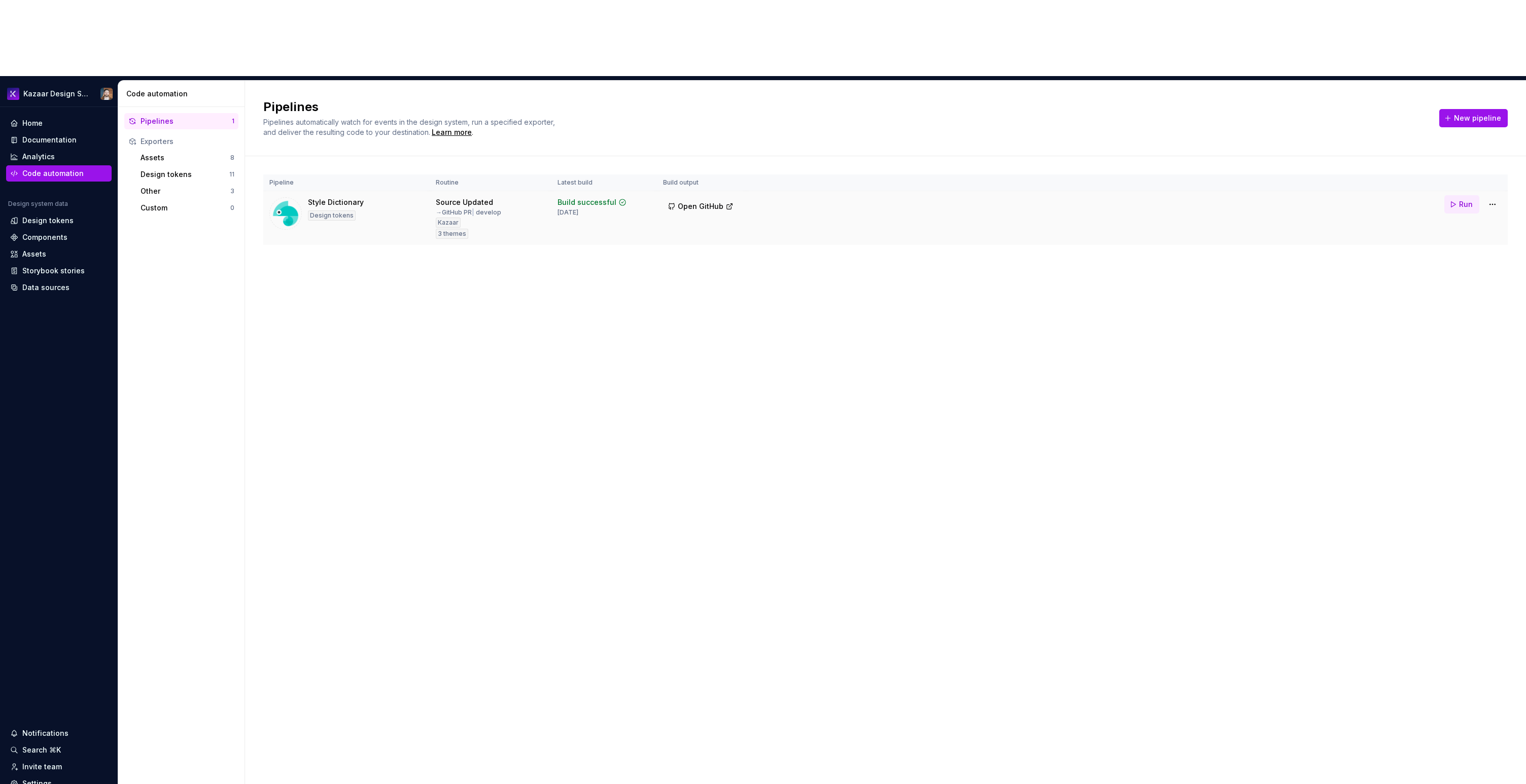
click at [1455, 195] on button "Run" at bounding box center [1461, 204] width 35 height 18
click at [56, 135] on div "Documentation" at bounding box center [50, 140] width 54 height 10
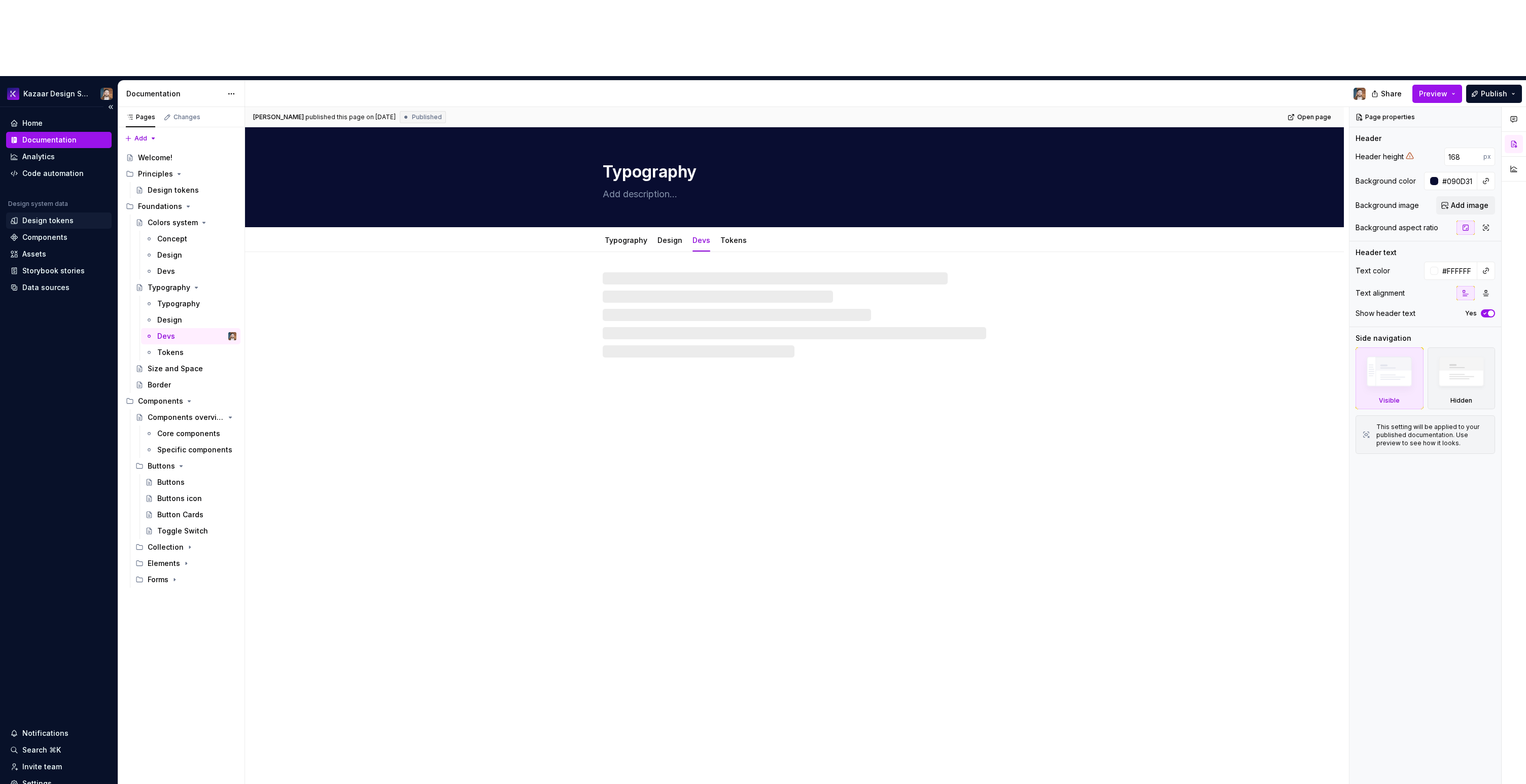
type textarea "*"
click at [46, 216] on div "Design tokens" at bounding box center [48, 220] width 51 height 10
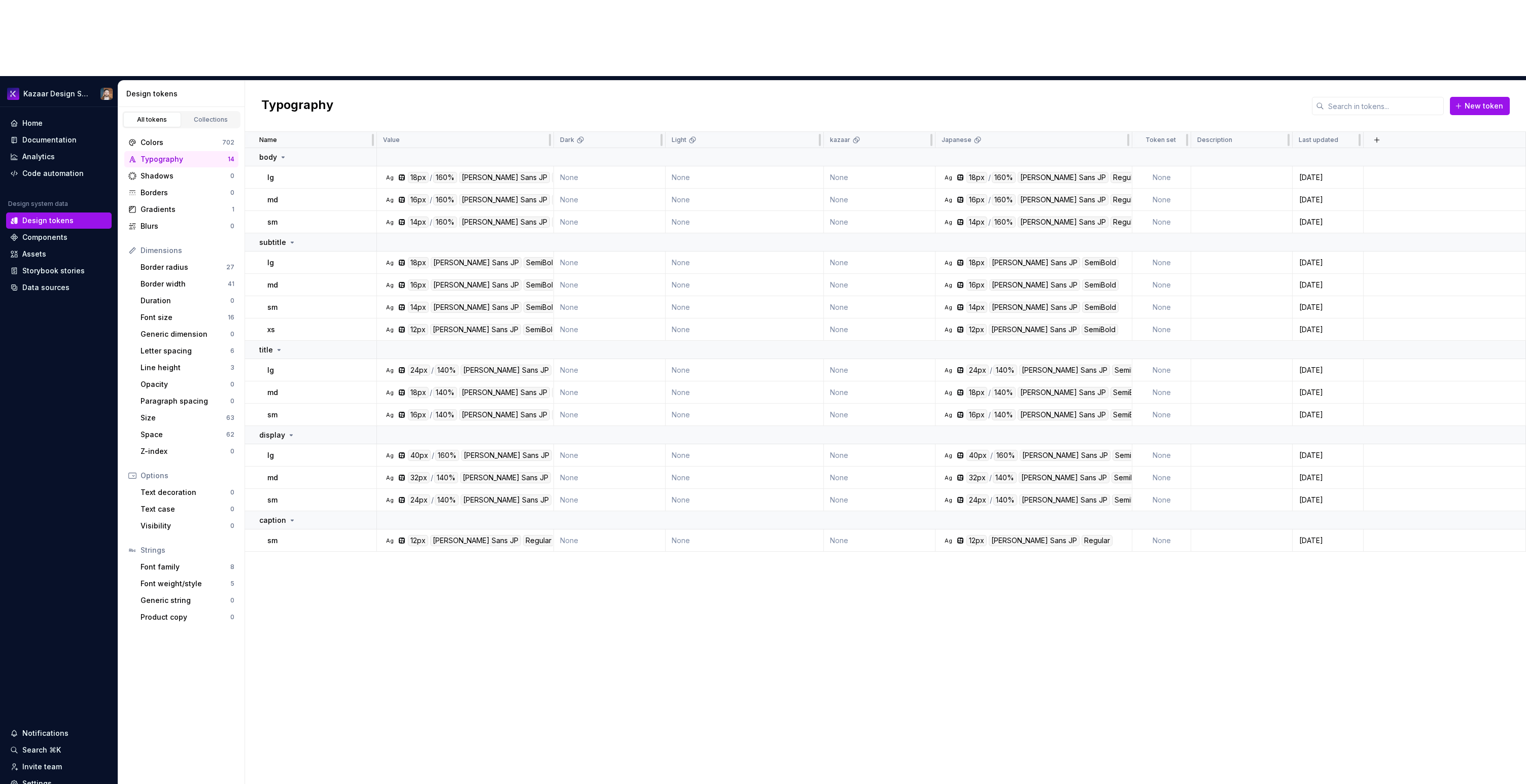
click at [876, 595] on div "Name Value Dark Light kazaar Japanese Token set Description Last updated body l…" at bounding box center [886, 496] width 1281 height 728
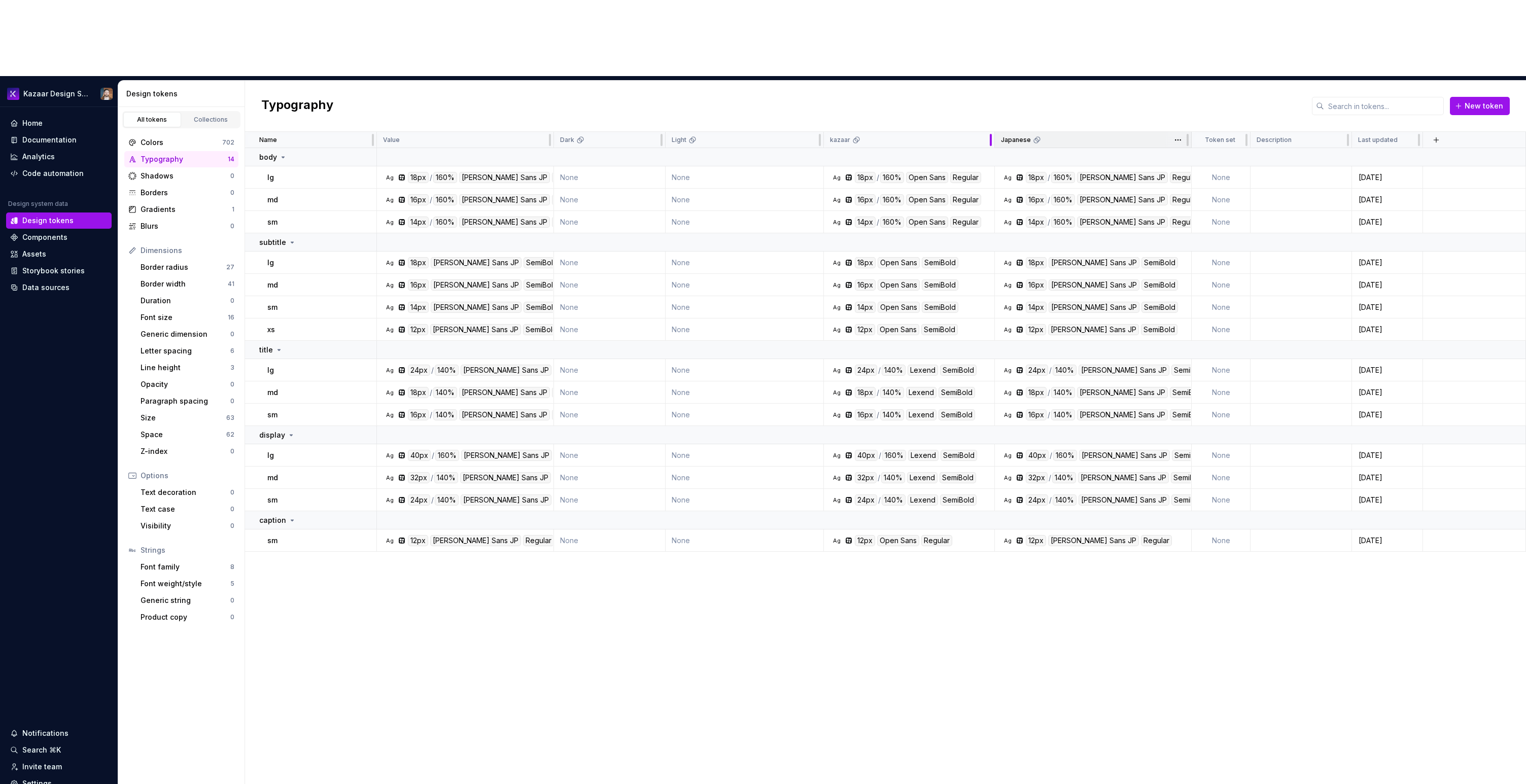
drag, startPoint x: 934, startPoint y: 61, endPoint x: 1006, endPoint y: 63, distance: 72.0
click at [1006, 132] on tr "Name Value Dark Light kazaar Japanese Token set Description Last updated" at bounding box center [886, 140] width 1281 height 16
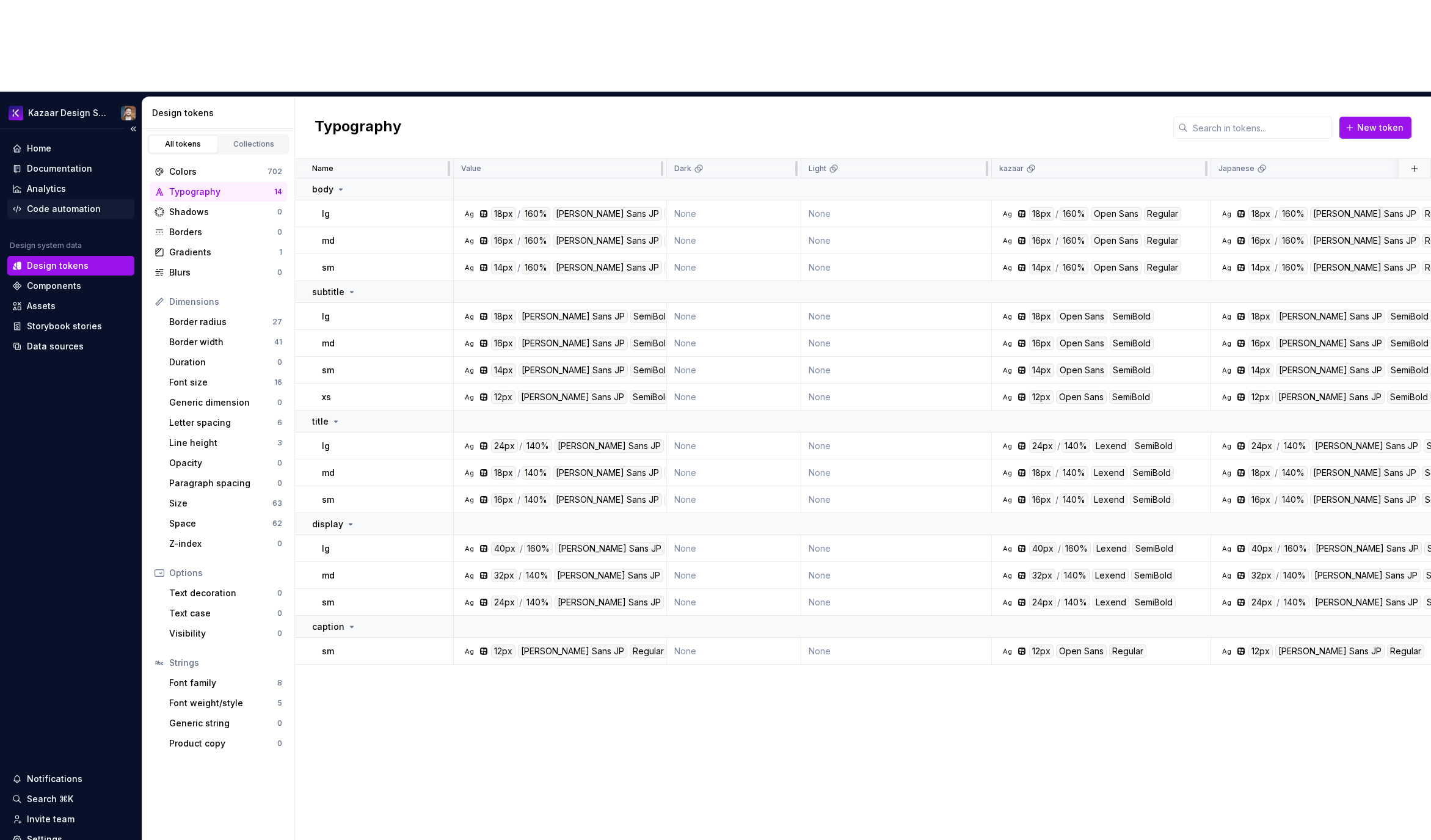
click at [45, 203] on div "Code automation" at bounding box center [64, 208] width 74 height 12
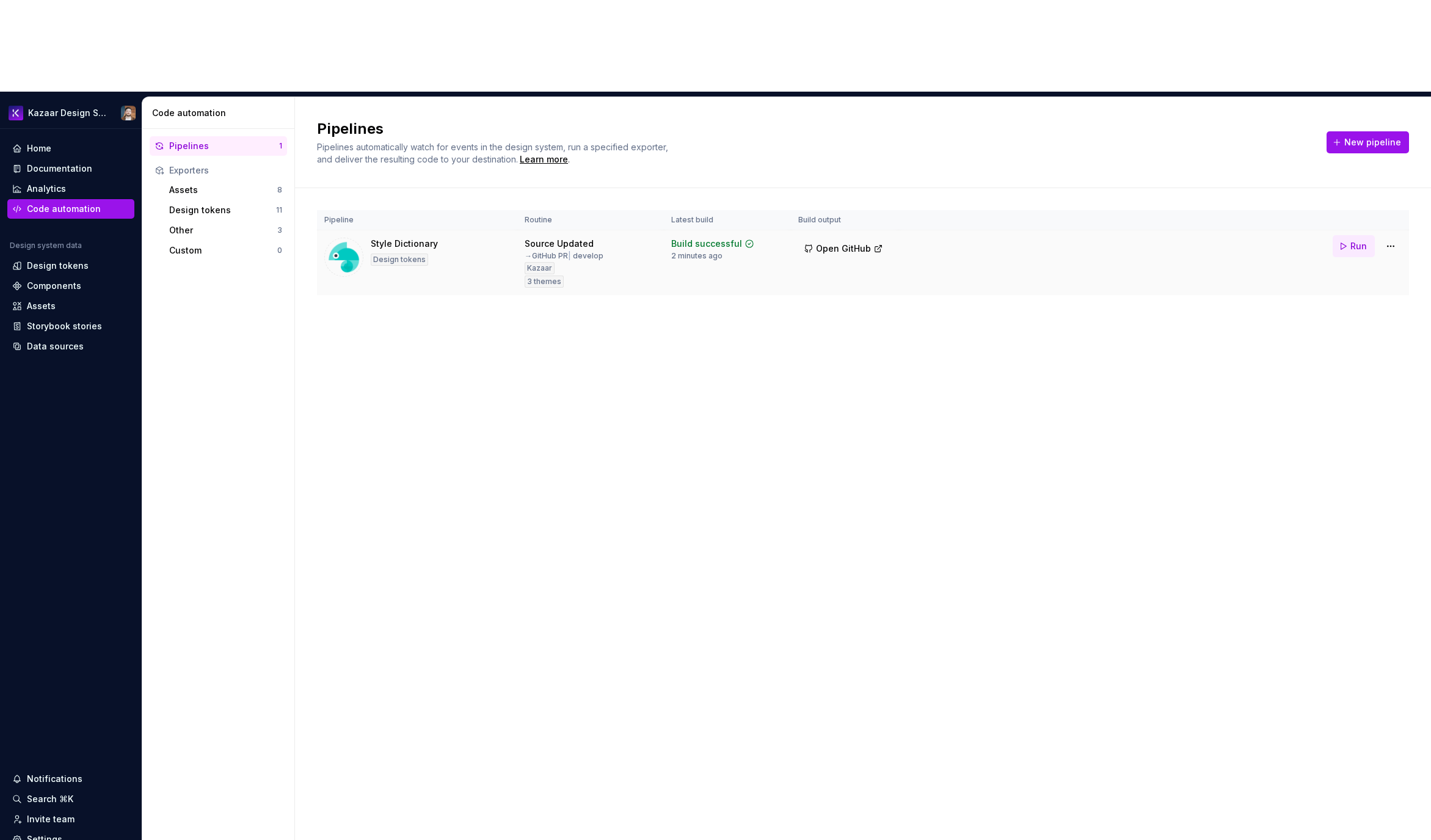
click at [1352, 240] on span "Run" at bounding box center [1358, 246] width 16 height 12
click at [1394, 153] on html "Kazaar Design System Home Documentation Analytics Code automation Design system…" at bounding box center [715, 420] width 1431 height 840
click at [1375, 175] on div "Edit pipeline" at bounding box center [1375, 180] width 104 height 12
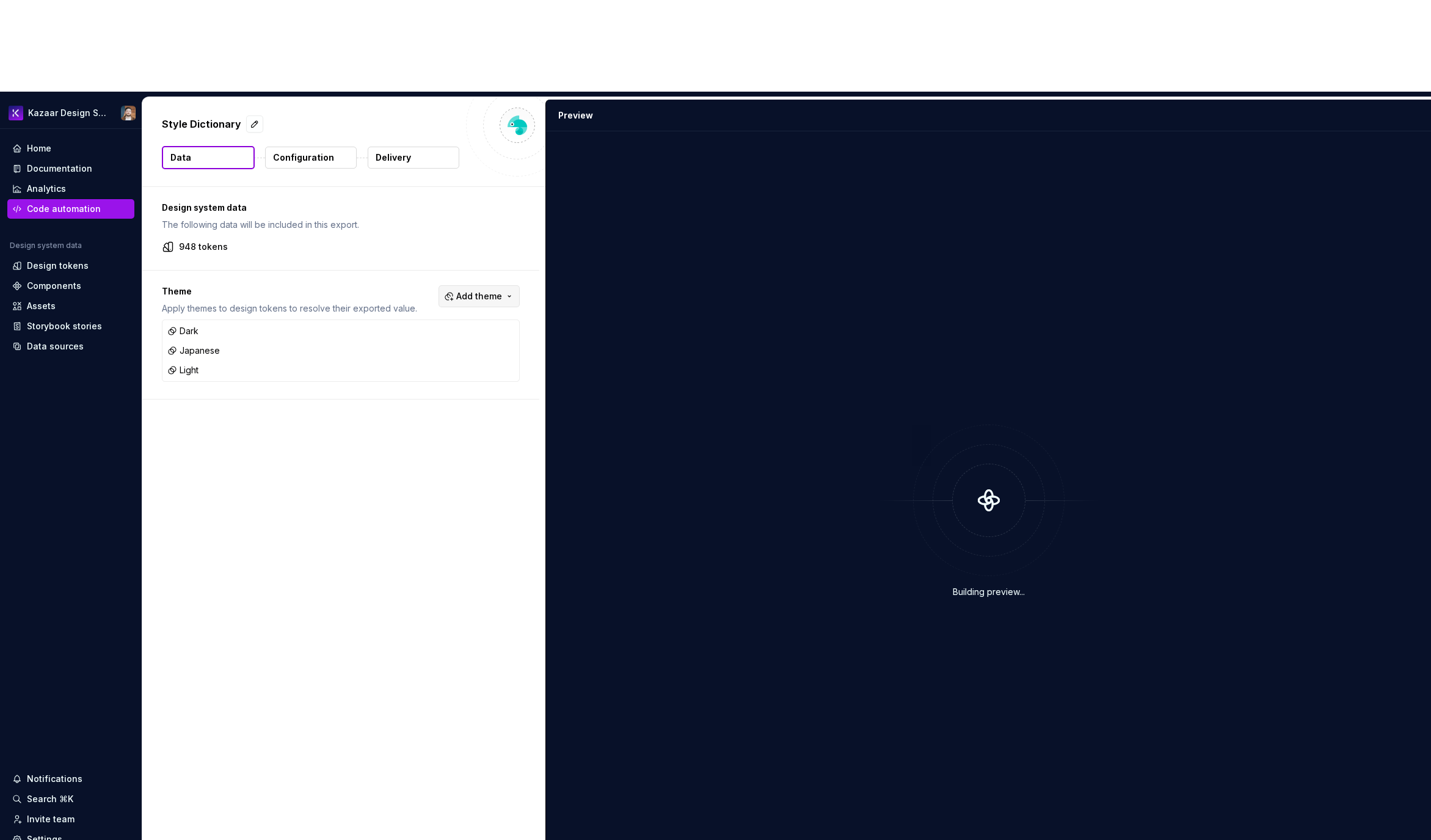
click at [501, 285] on button "Add theme" at bounding box center [479, 296] width 81 height 22
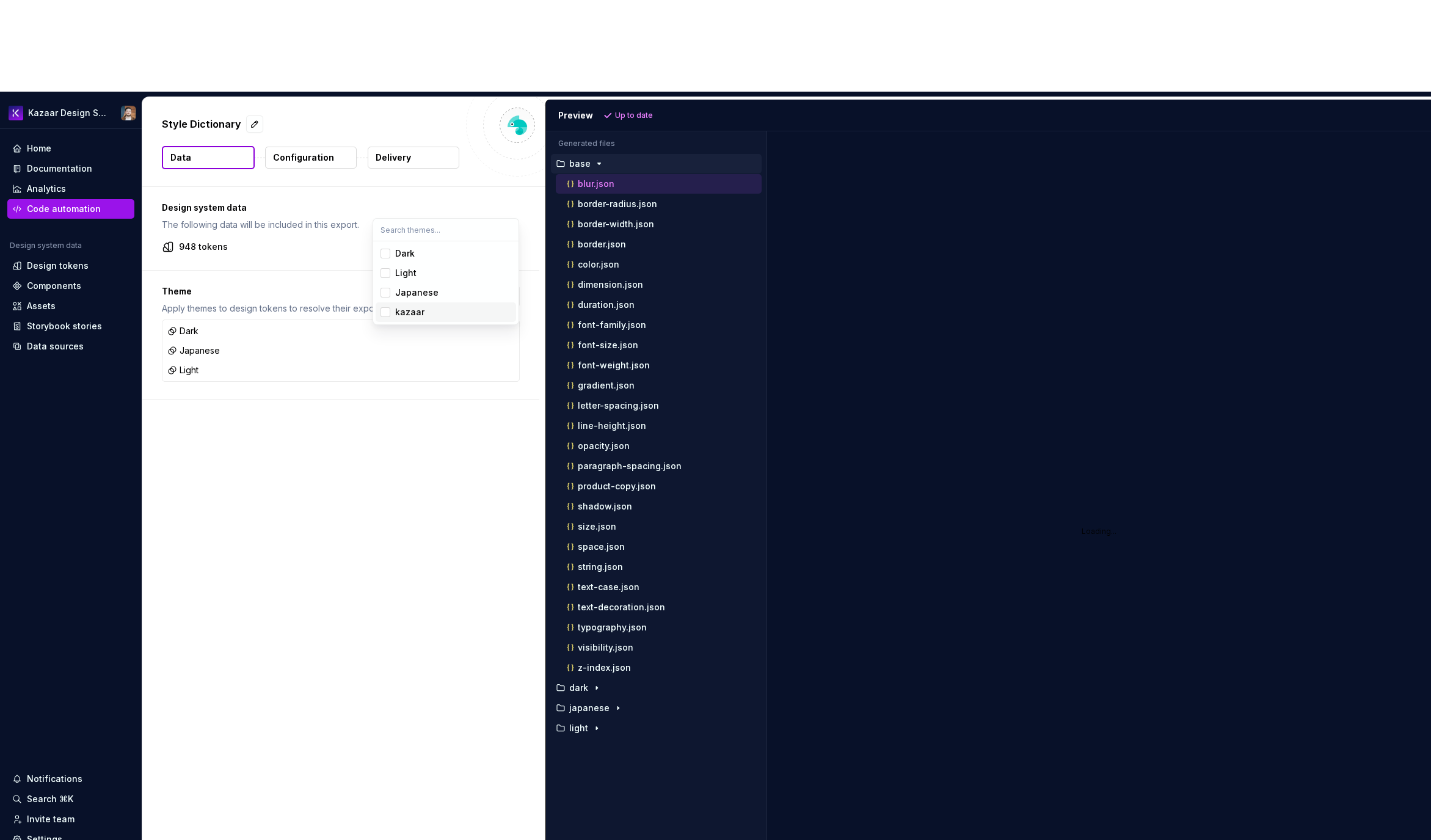
click at [414, 309] on div "kazaar" at bounding box center [409, 312] width 29 height 12
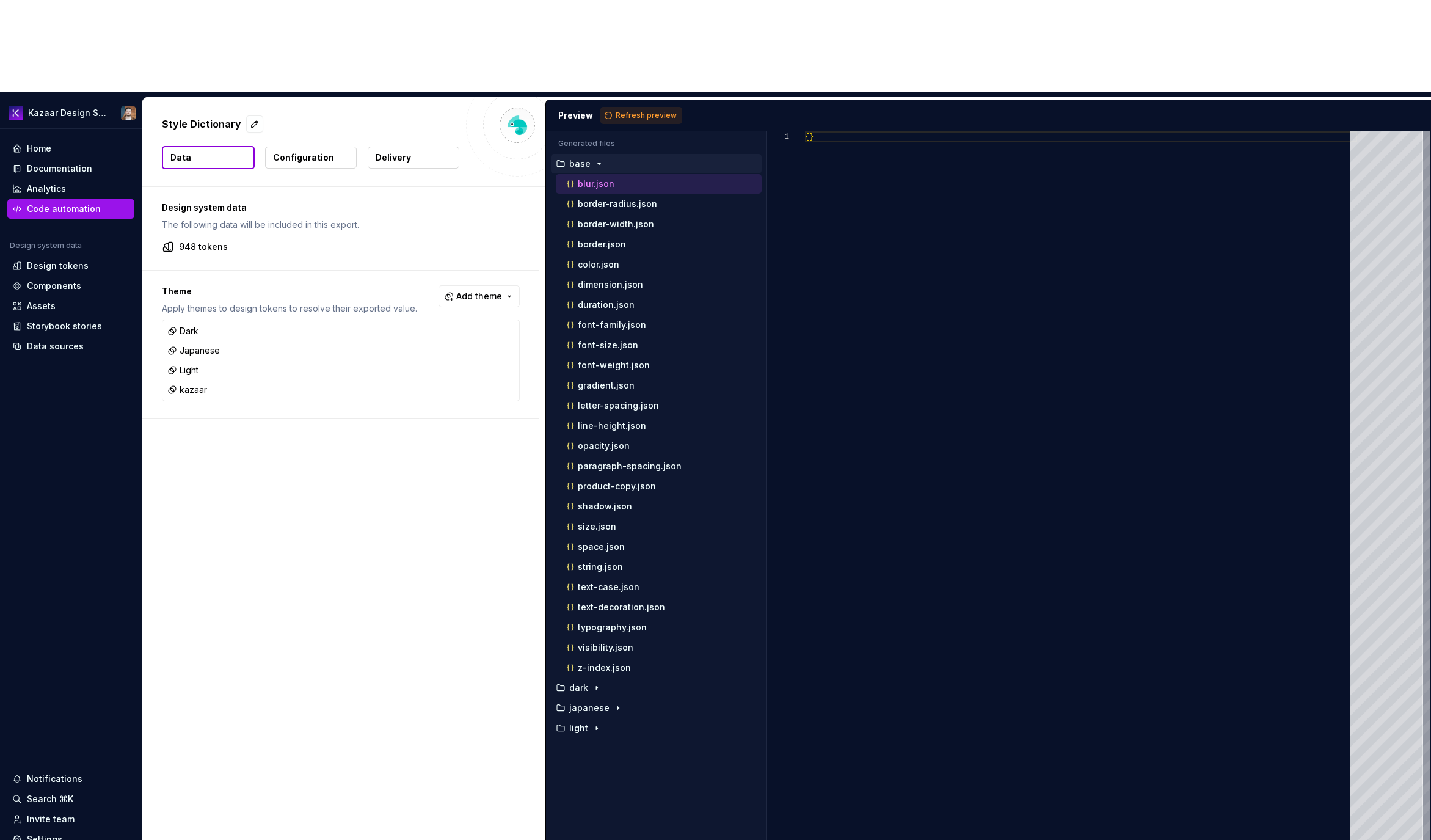
click at [430, 389] on html "Kazaar Design System Home Documentation Analytics Code automation Design system…" at bounding box center [715, 420] width 1431 height 840
